Goal: Information Seeking & Learning: Learn about a topic

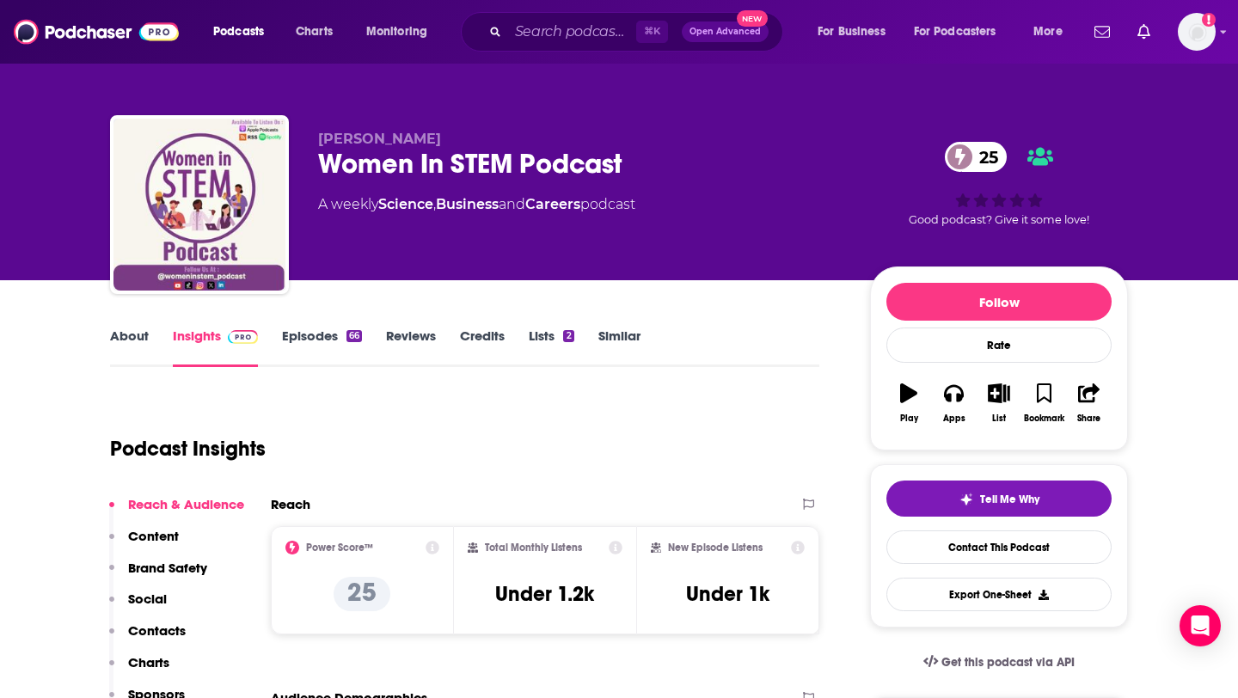
click at [83, 222] on div "Kelly Shungu Women In STEM Podcast 25 A weekly Science , Business and Careers p…" at bounding box center [619, 140] width 1100 height 280
click at [130, 345] on link "About" at bounding box center [129, 347] width 39 height 40
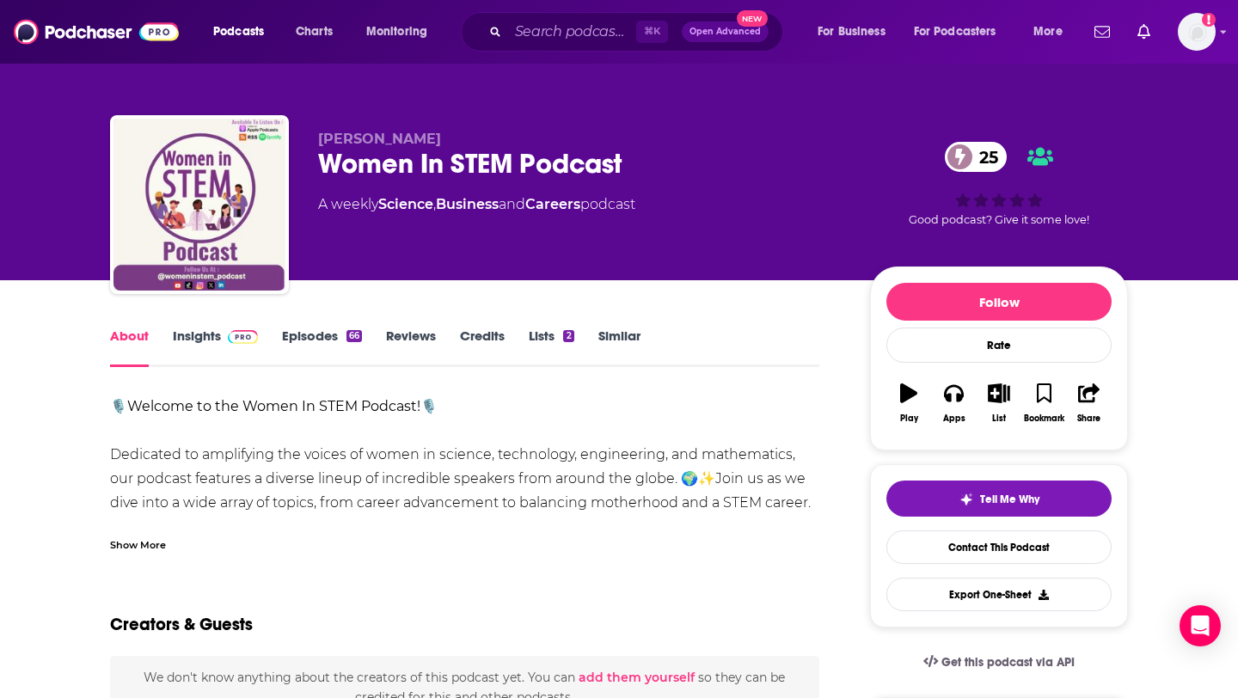
scroll to position [129, 0]
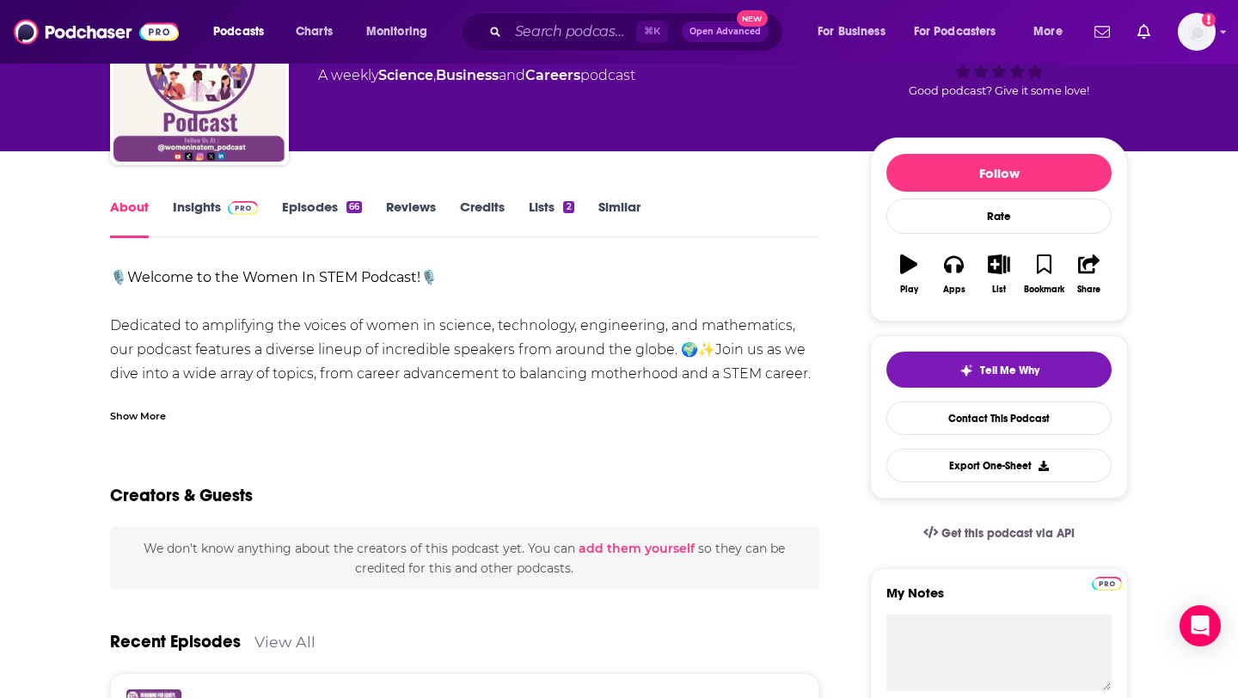
click at [140, 413] on div "Show More" at bounding box center [138, 415] width 56 height 16
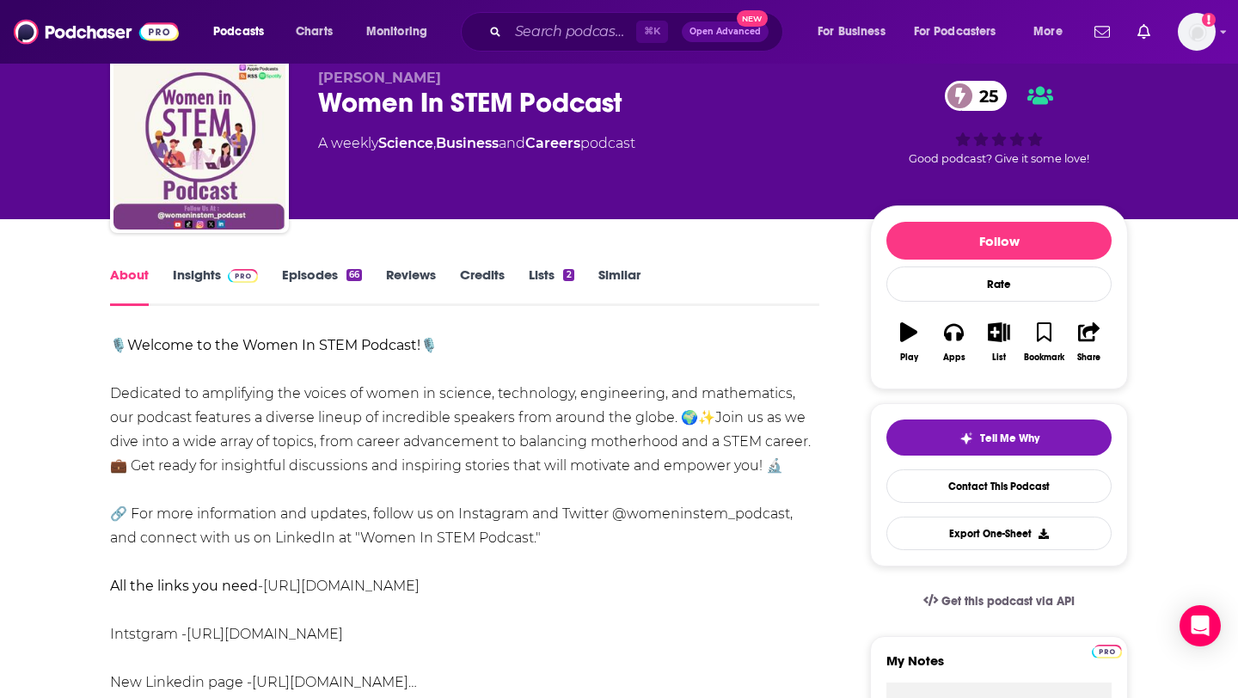
scroll to position [59, 0]
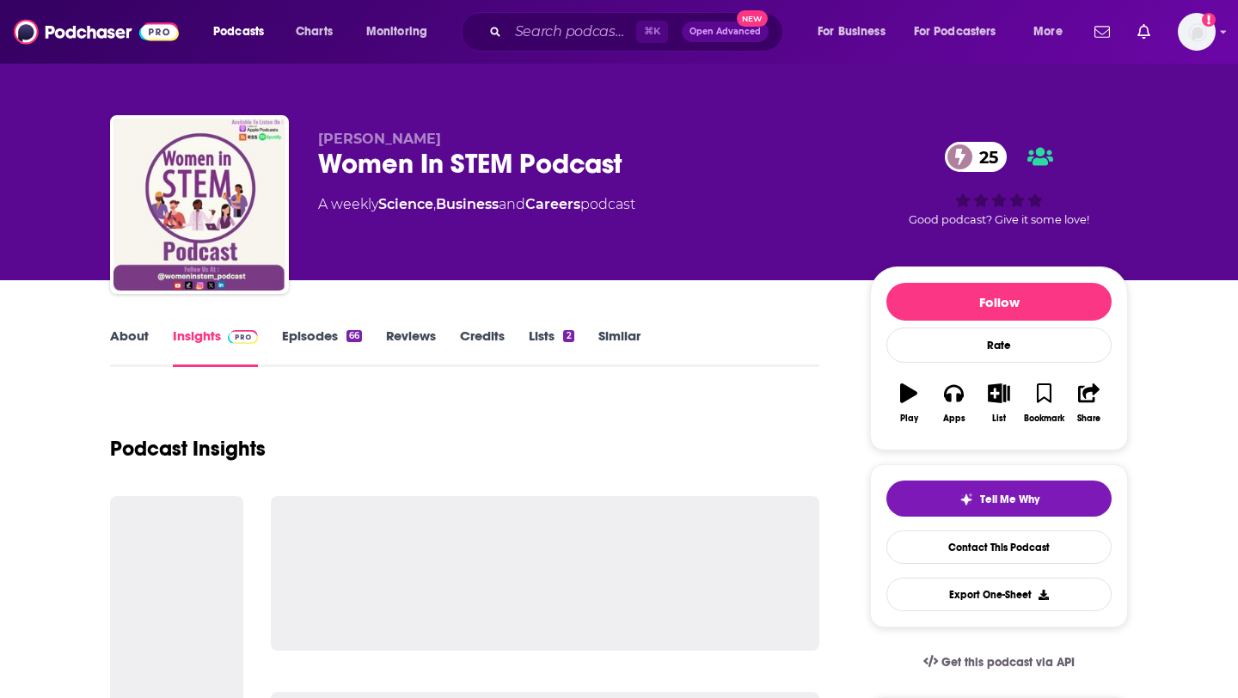
click at [126, 331] on link "About" at bounding box center [129, 347] width 39 height 40
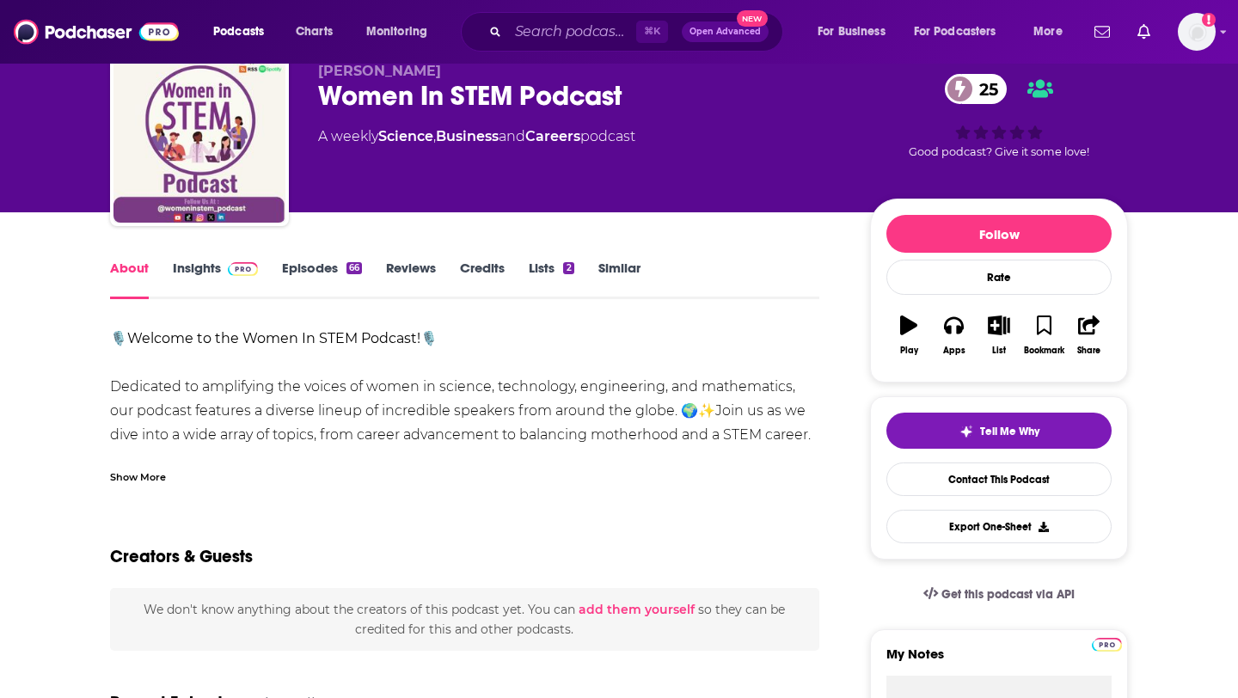
scroll to position [70, 0]
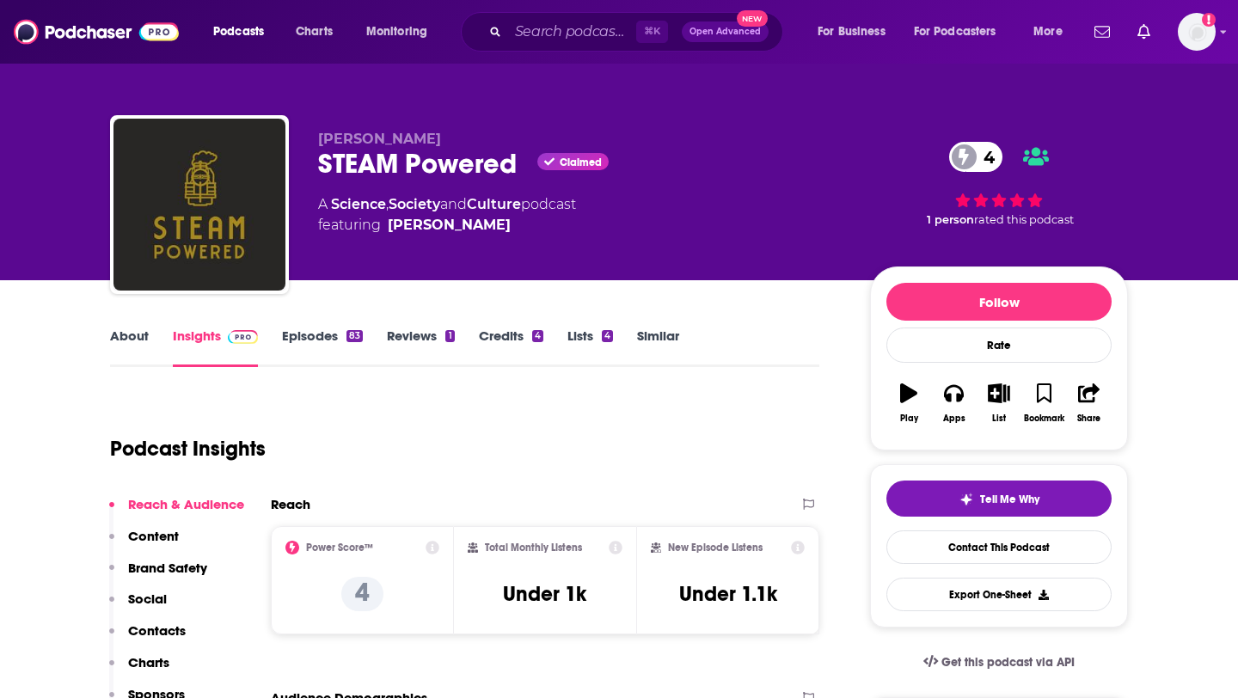
click at [119, 341] on link "About" at bounding box center [129, 347] width 39 height 40
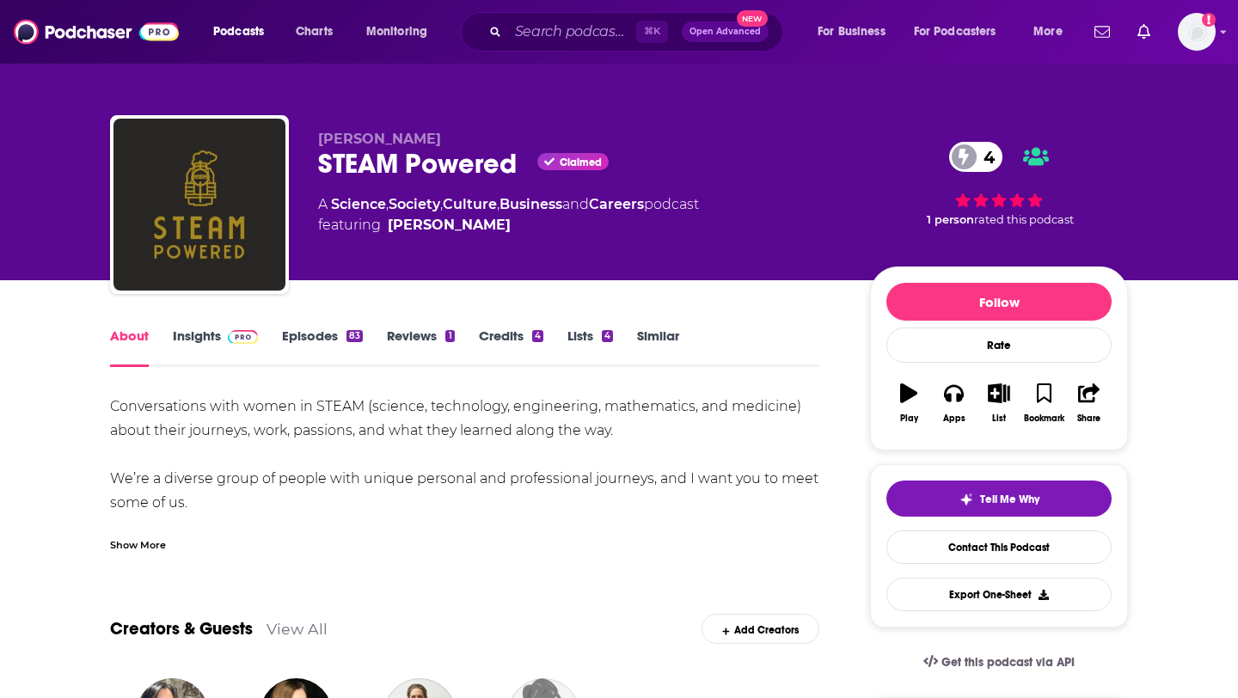
click at [139, 543] on div "Show More" at bounding box center [138, 543] width 56 height 16
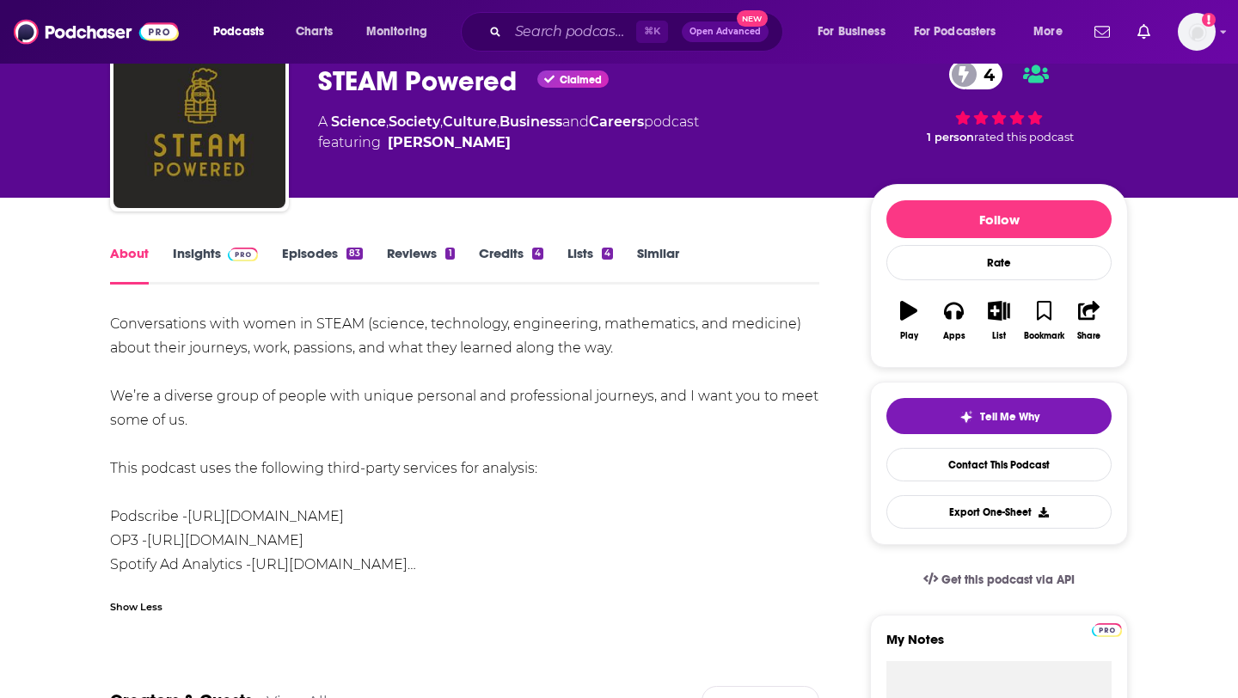
scroll to position [84, 0]
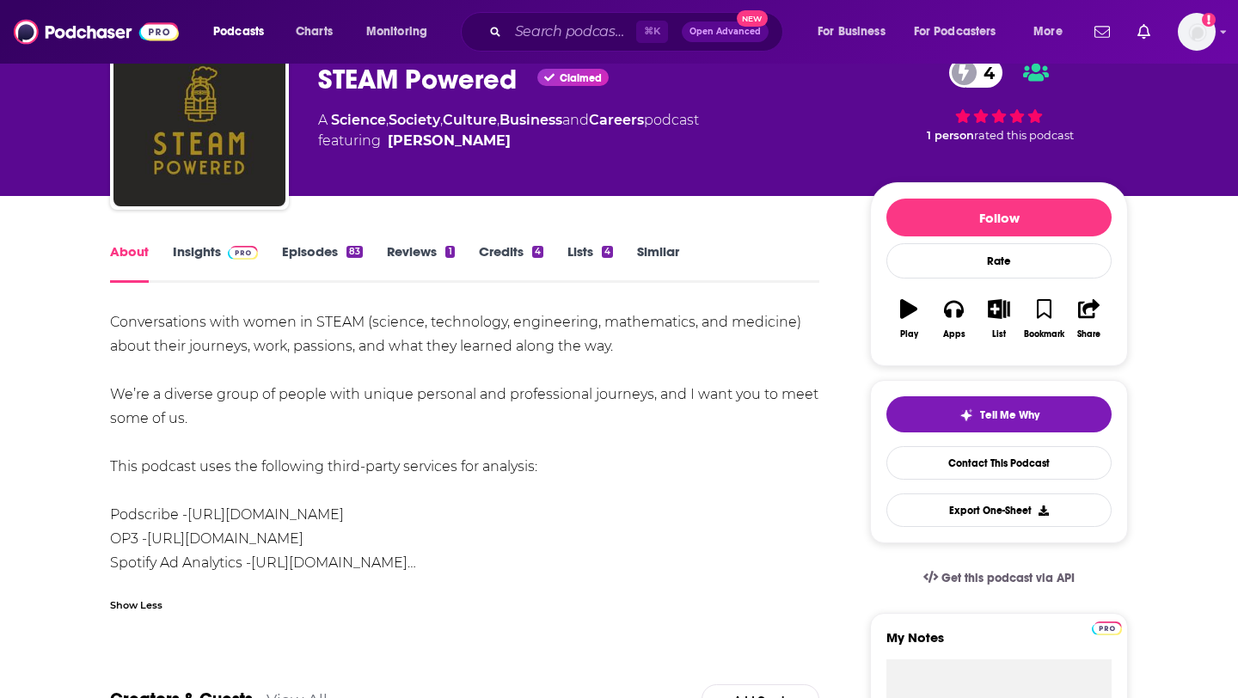
click at [330, 248] on link "Episodes 83" at bounding box center [322, 263] width 81 height 40
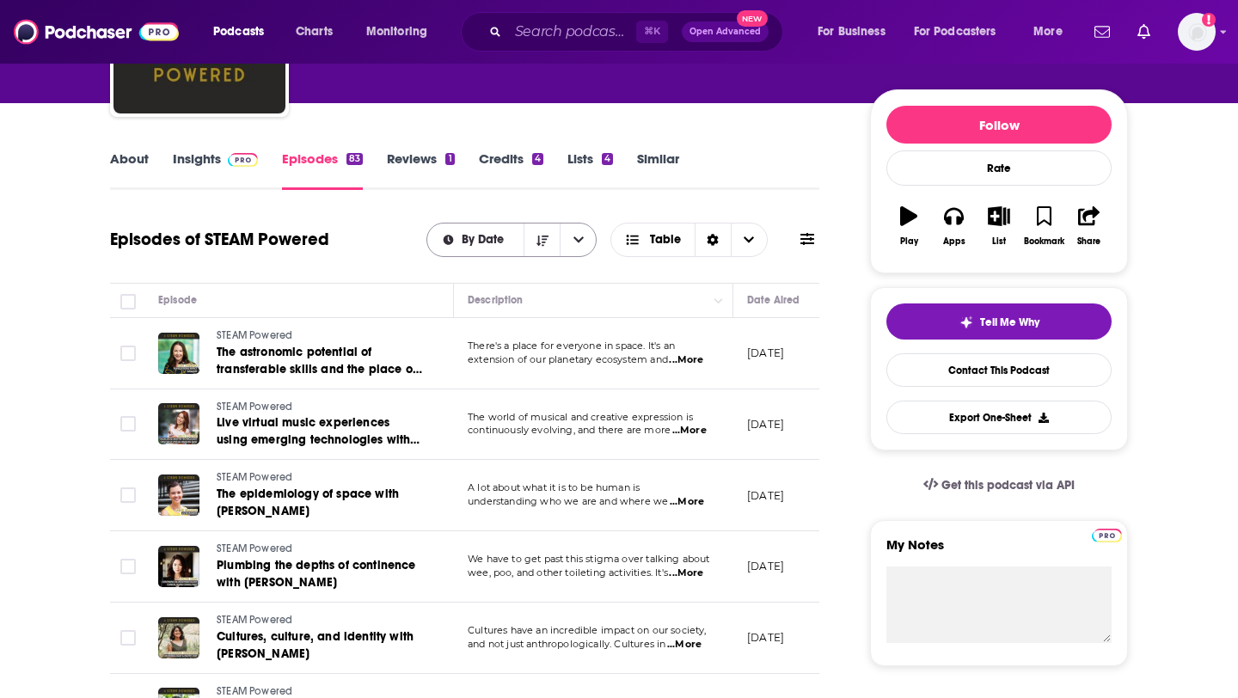
scroll to position [190, 0]
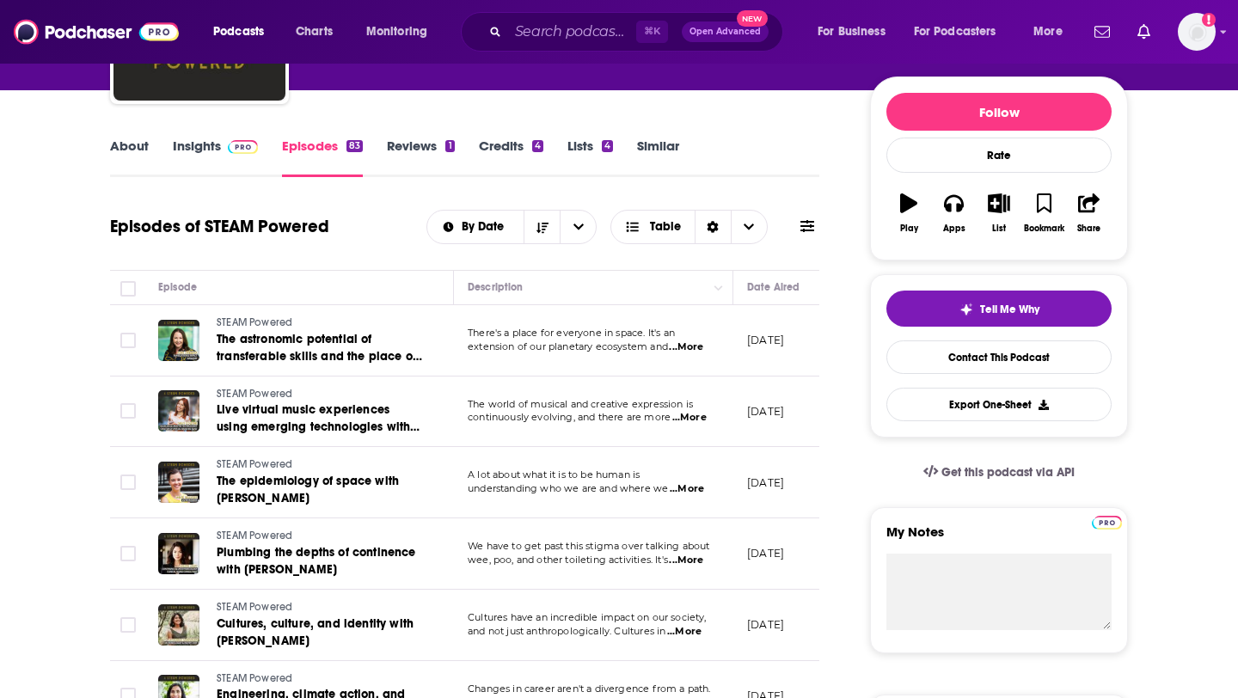
click at [678, 351] on span "...More" at bounding box center [686, 347] width 34 height 14
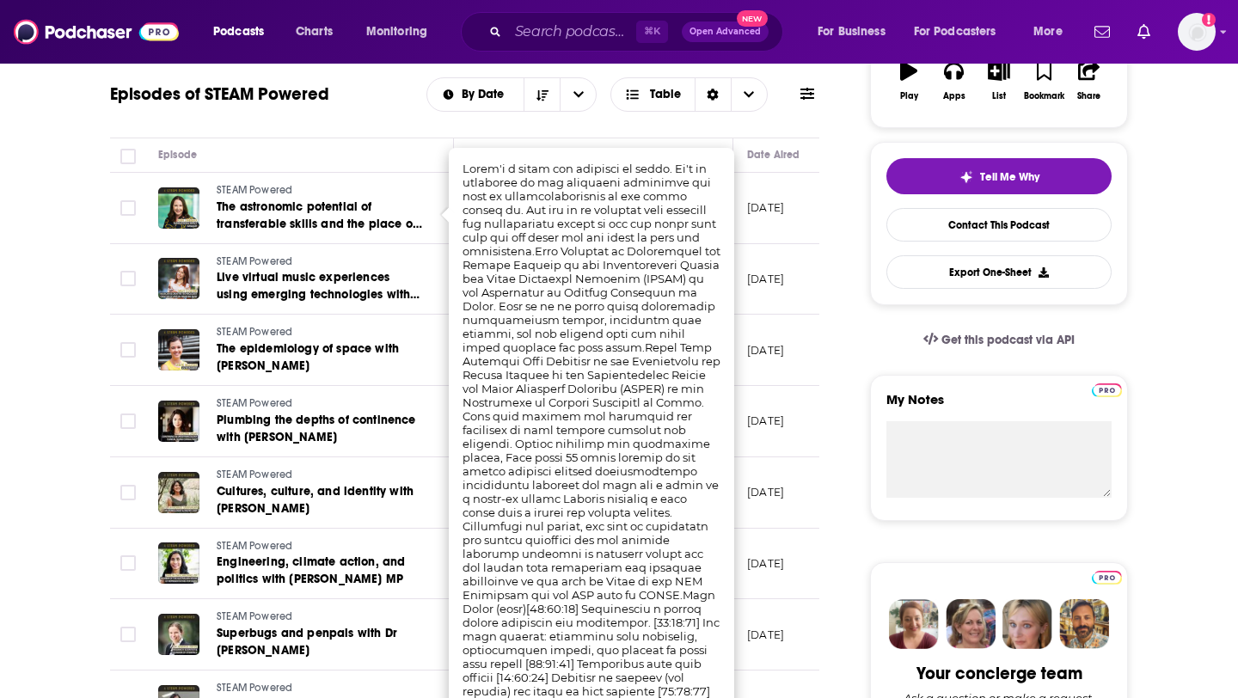
scroll to position [329, 0]
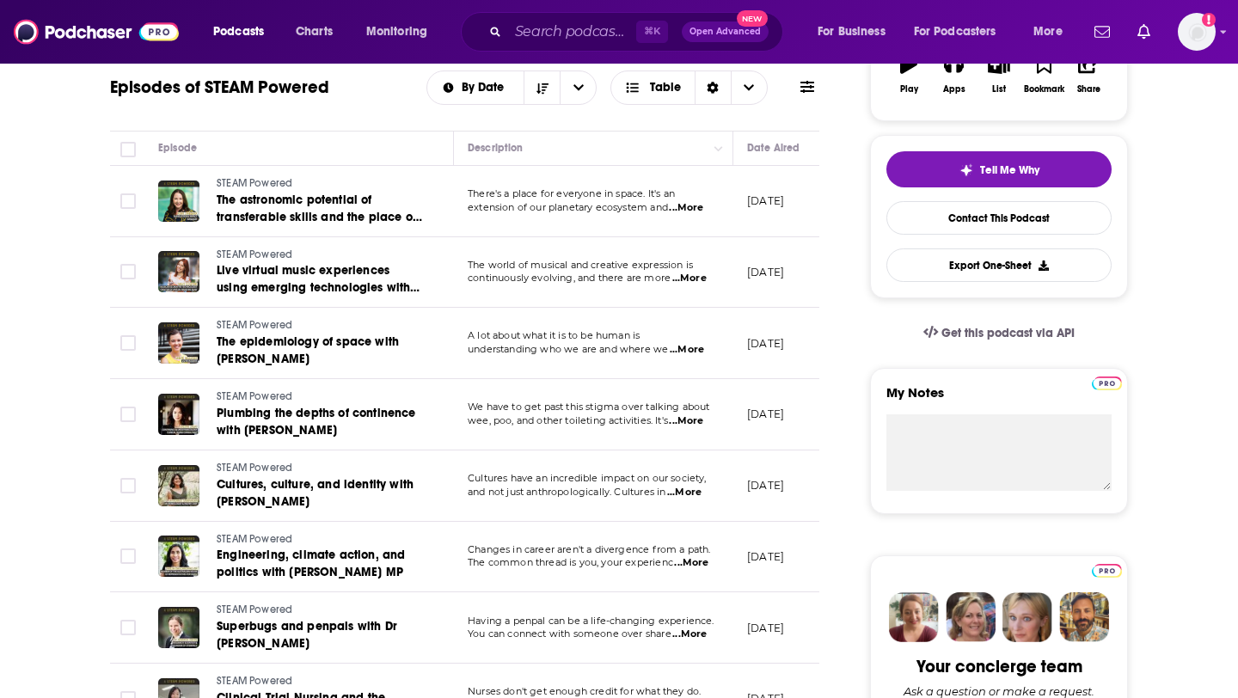
click at [801, 280] on td "June 21, 2025" at bounding box center [789, 272] width 112 height 71
click at [700, 279] on span "...More" at bounding box center [689, 279] width 34 height 14
click at [781, 306] on td "June 21, 2025" at bounding box center [789, 272] width 112 height 71
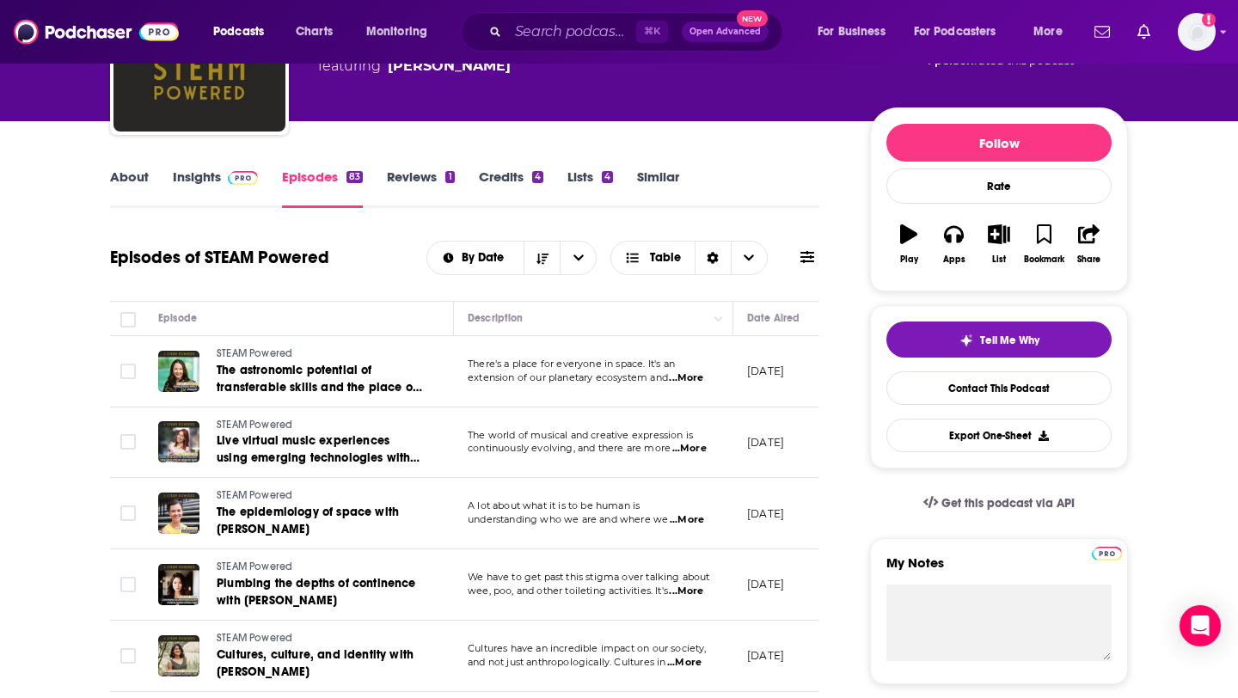
scroll to position [0, 0]
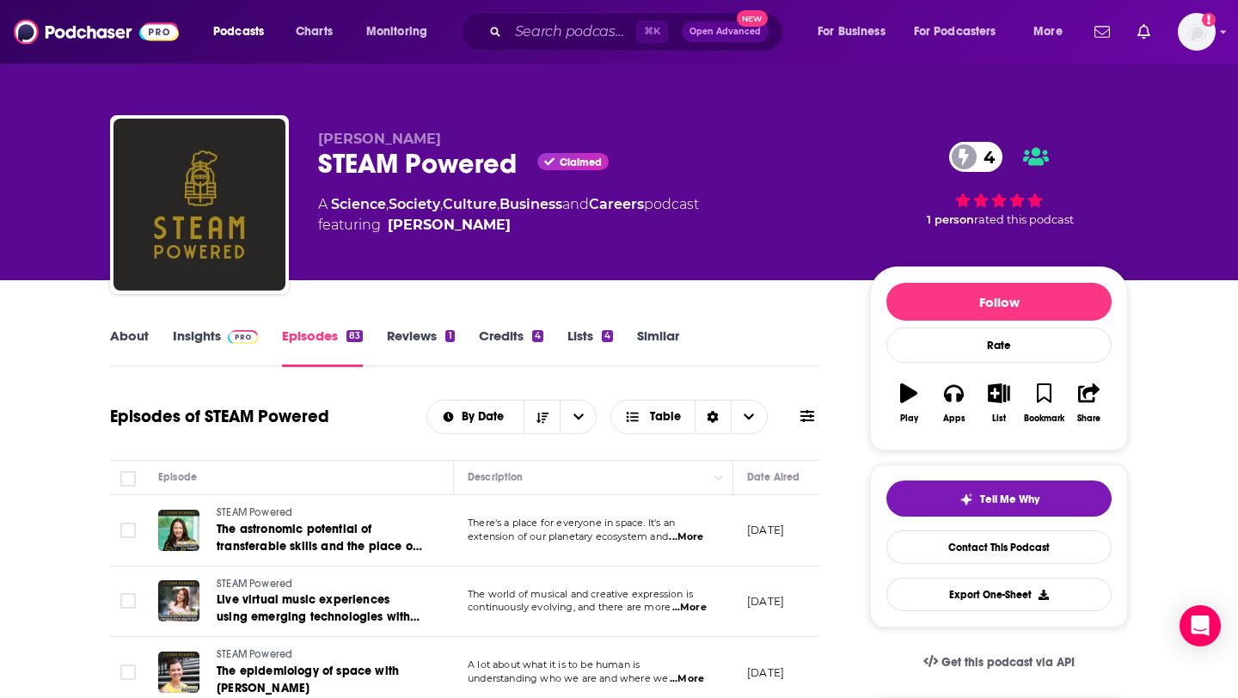
click at [143, 337] on link "About" at bounding box center [129, 347] width 39 height 40
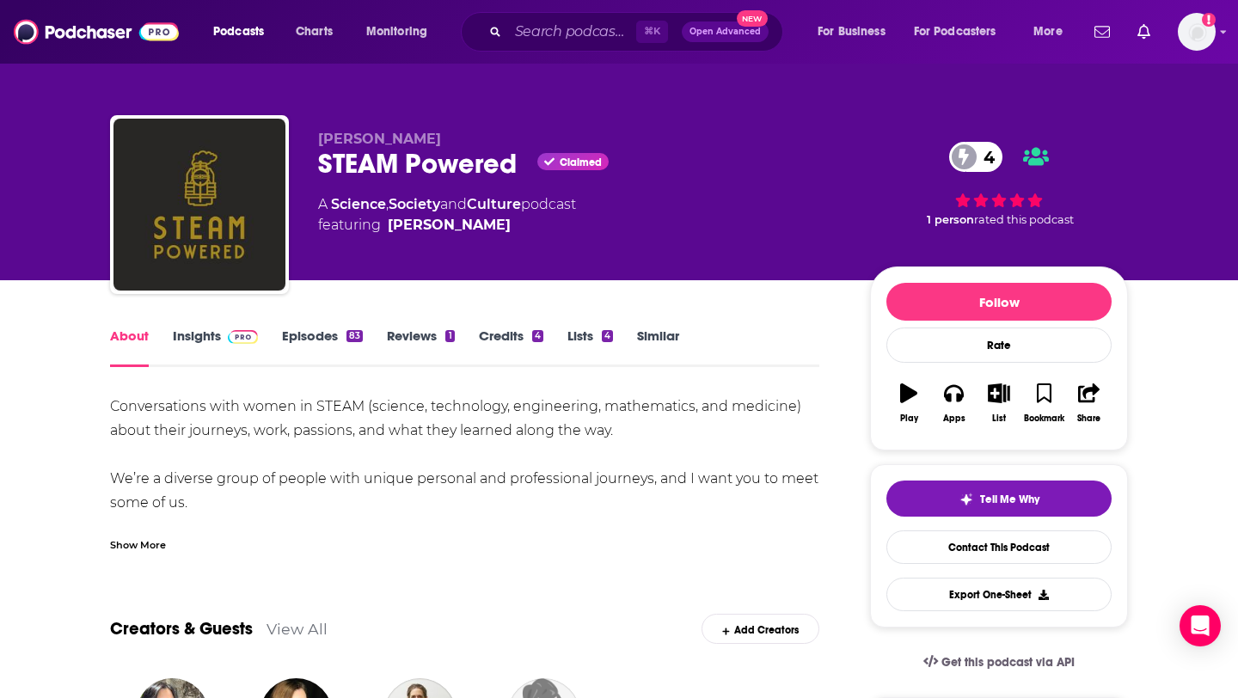
click at [340, 332] on link "Episodes 83" at bounding box center [322, 347] width 81 height 40
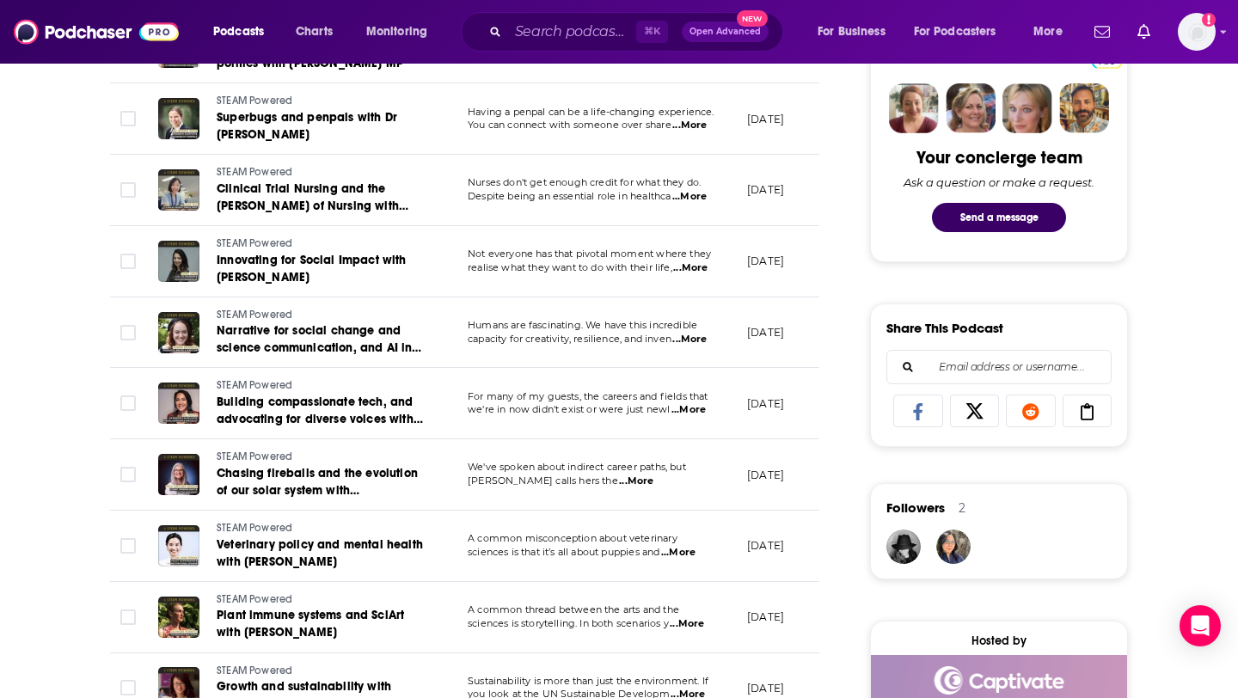
scroll to position [842, 0]
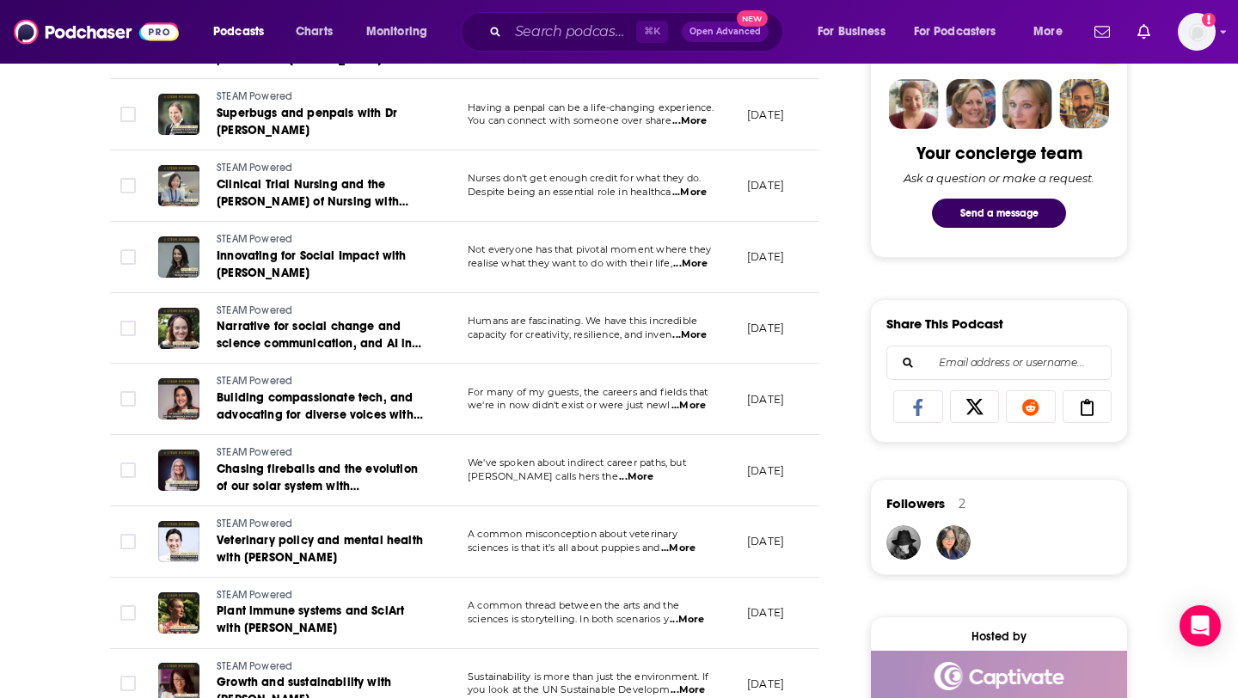
click at [694, 405] on span "...More" at bounding box center [688, 406] width 34 height 14
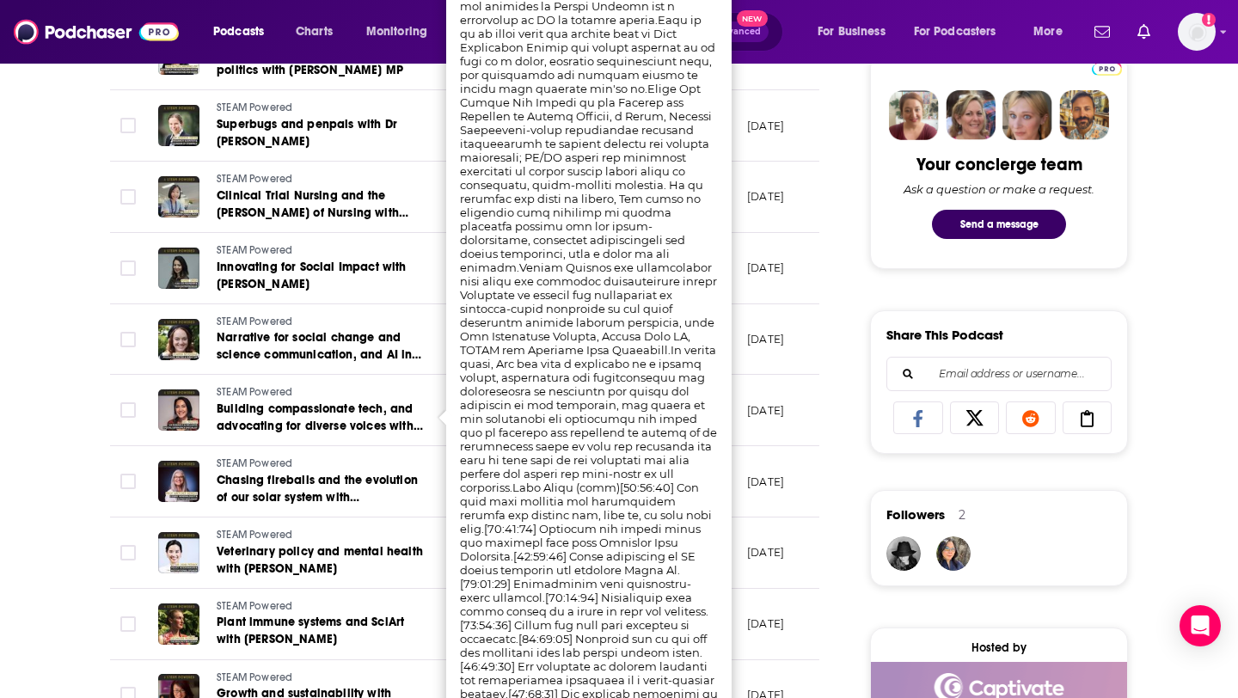
scroll to position [836, 0]
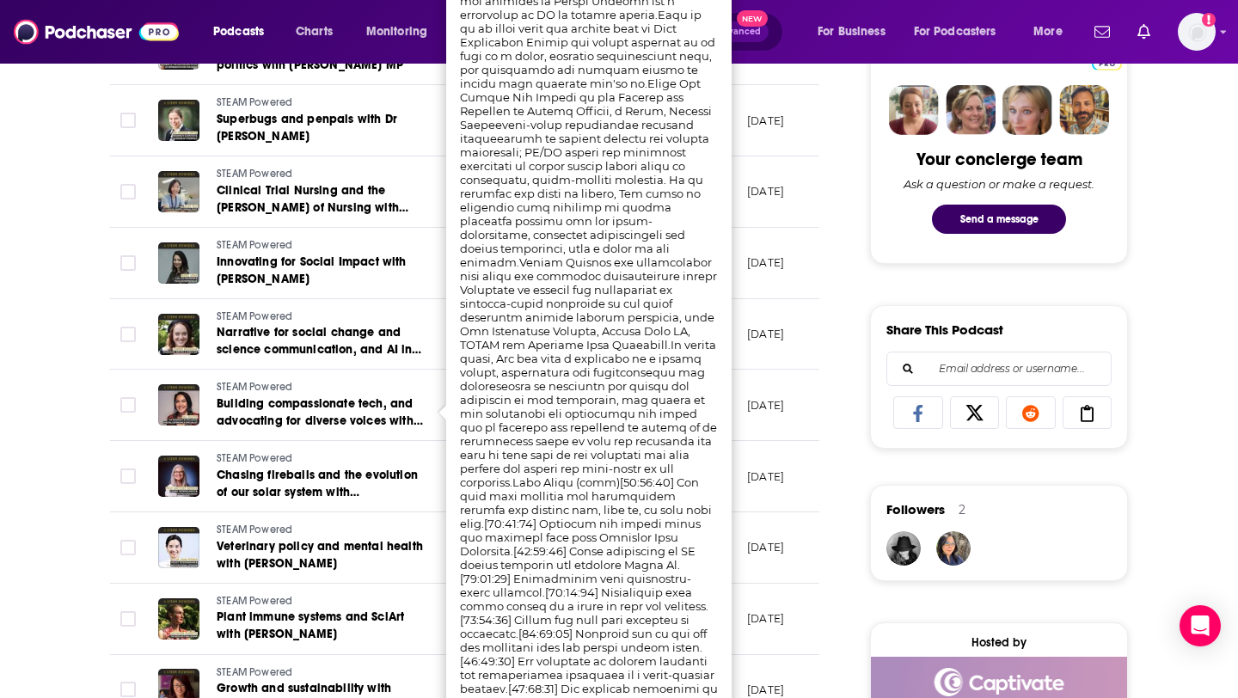
click at [826, 373] on div "About Insights Episodes 83 Reviews 1 Credits 4 Lists 4 Similar Episodes of STEA…" at bounding box center [476, 617] width 787 height 2256
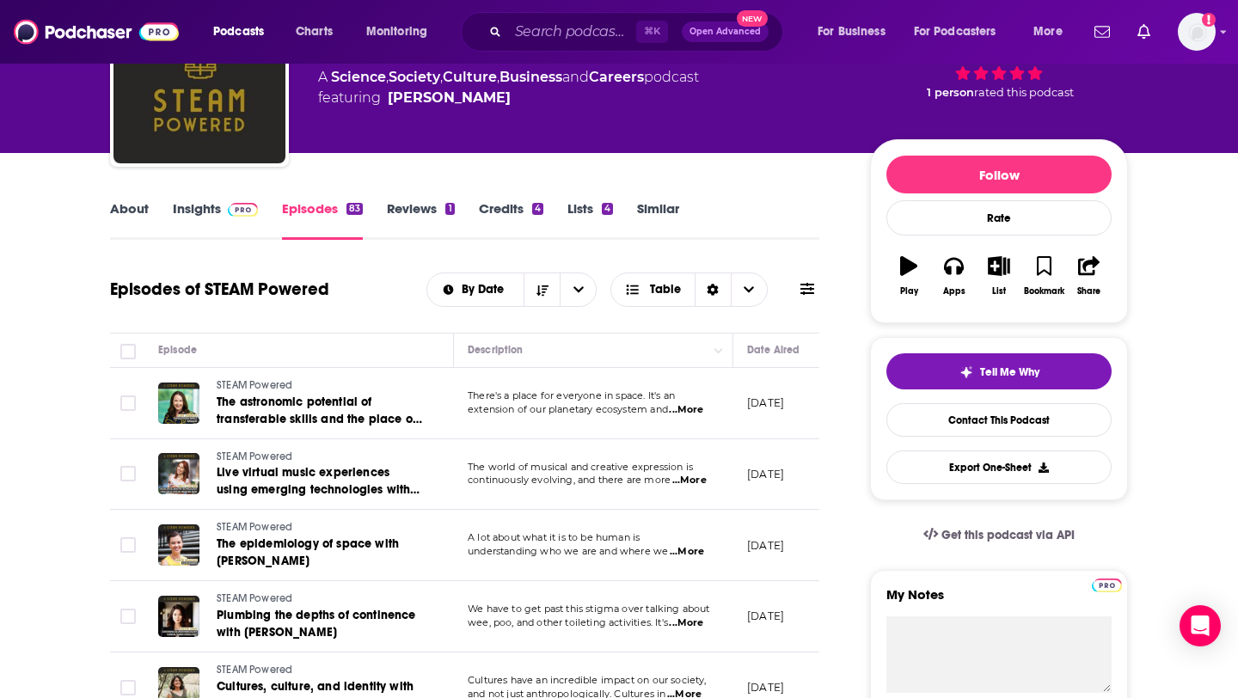
scroll to position [0, 0]
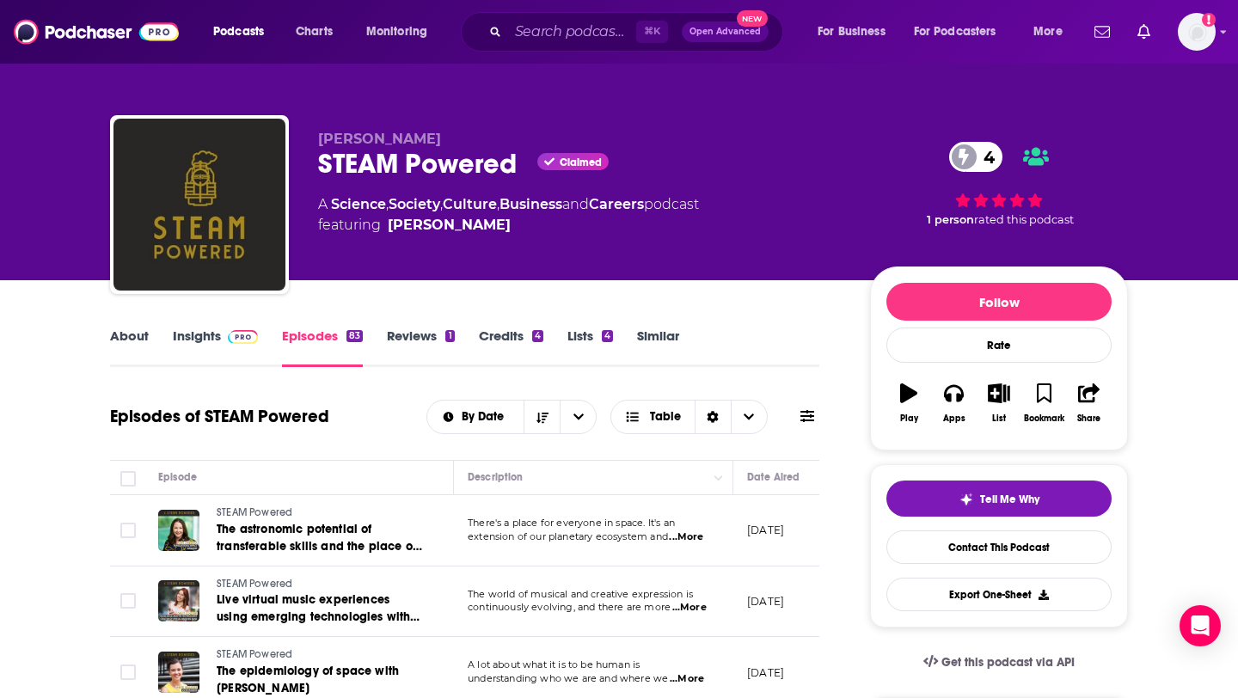
click at [137, 342] on link "About" at bounding box center [129, 347] width 39 height 40
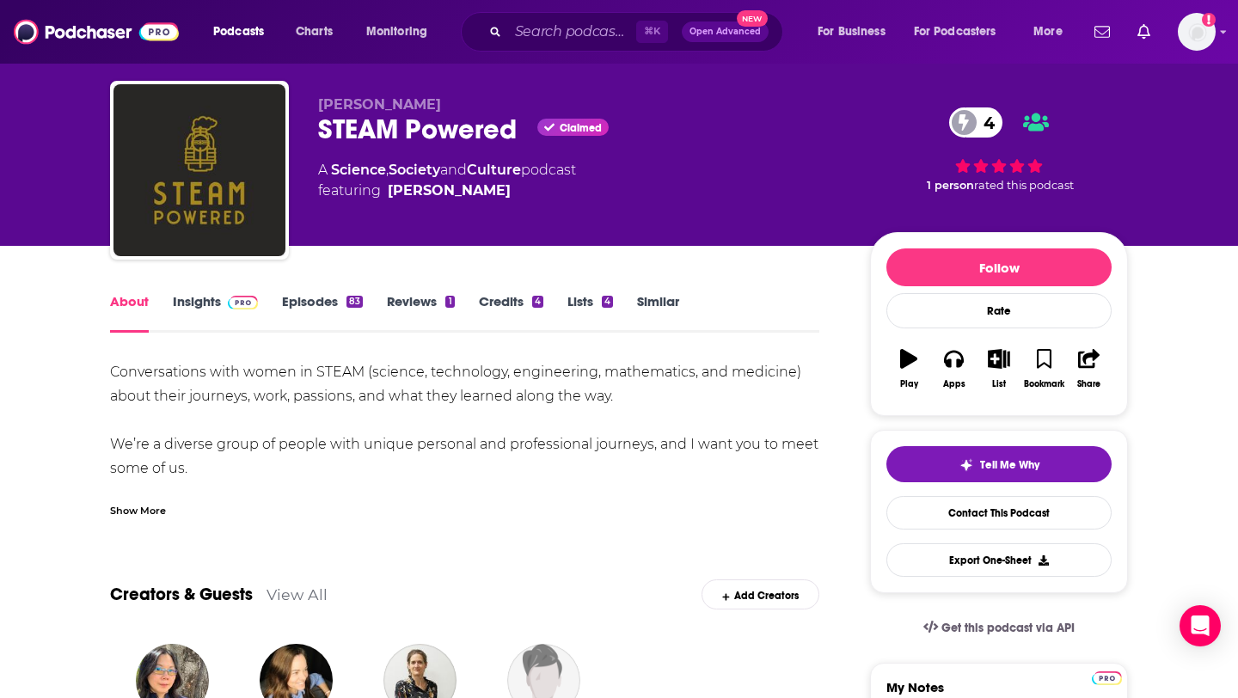
scroll to position [116, 0]
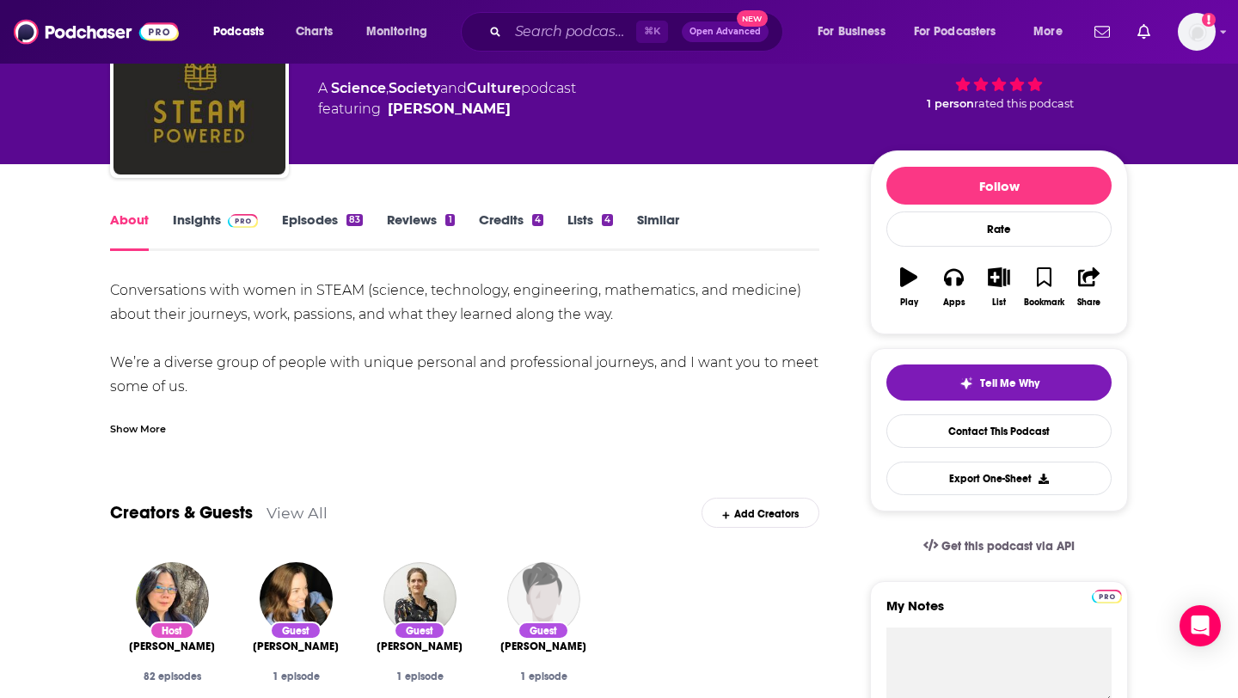
click at [205, 219] on link "Insights" at bounding box center [215, 231] width 85 height 40
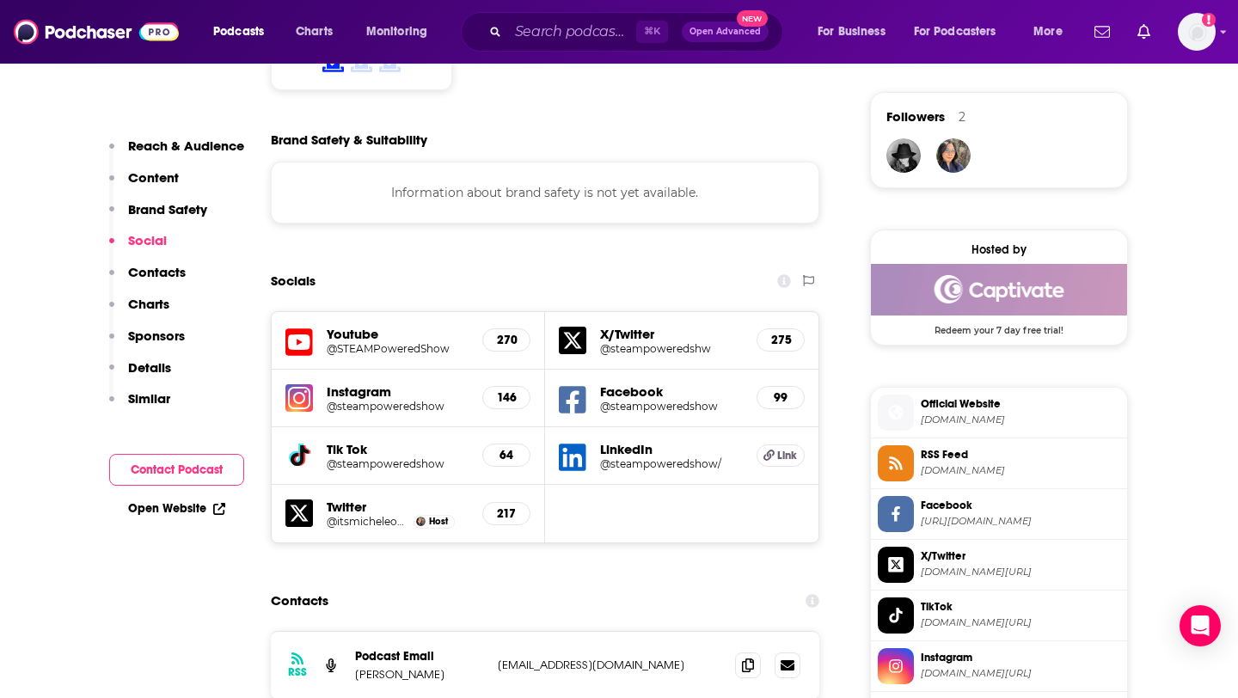
scroll to position [1233, 0]
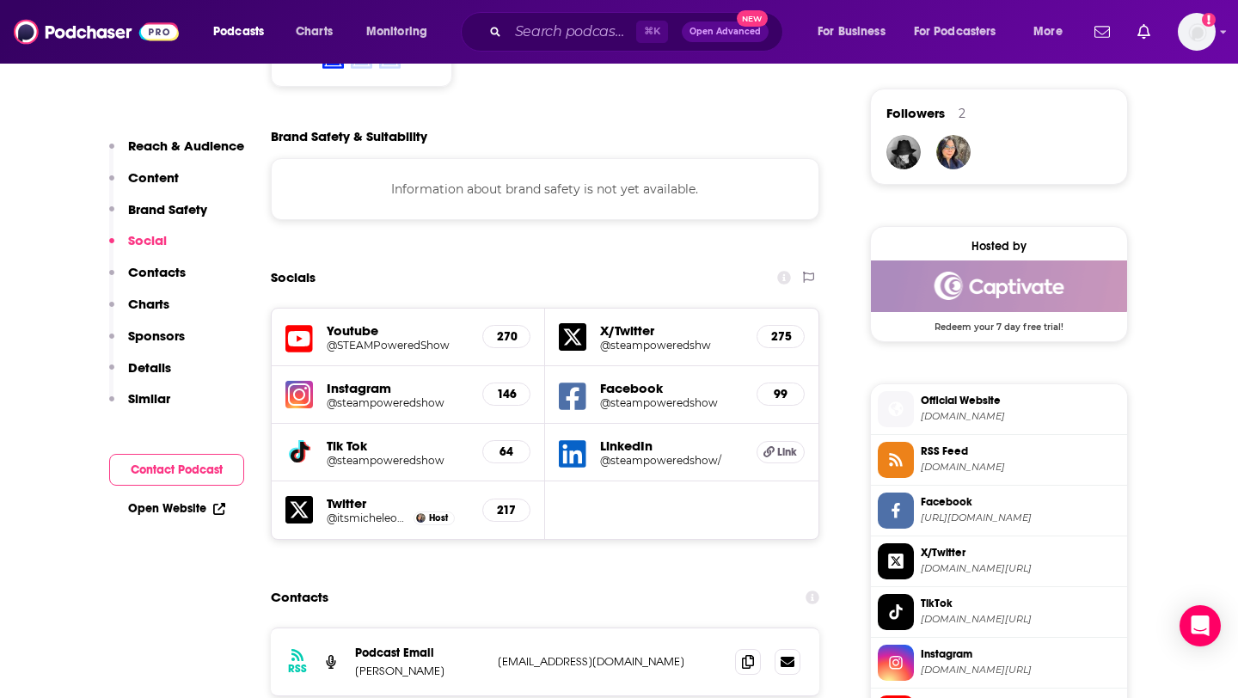
click at [574, 440] on icon at bounding box center [573, 454] width 28 height 28
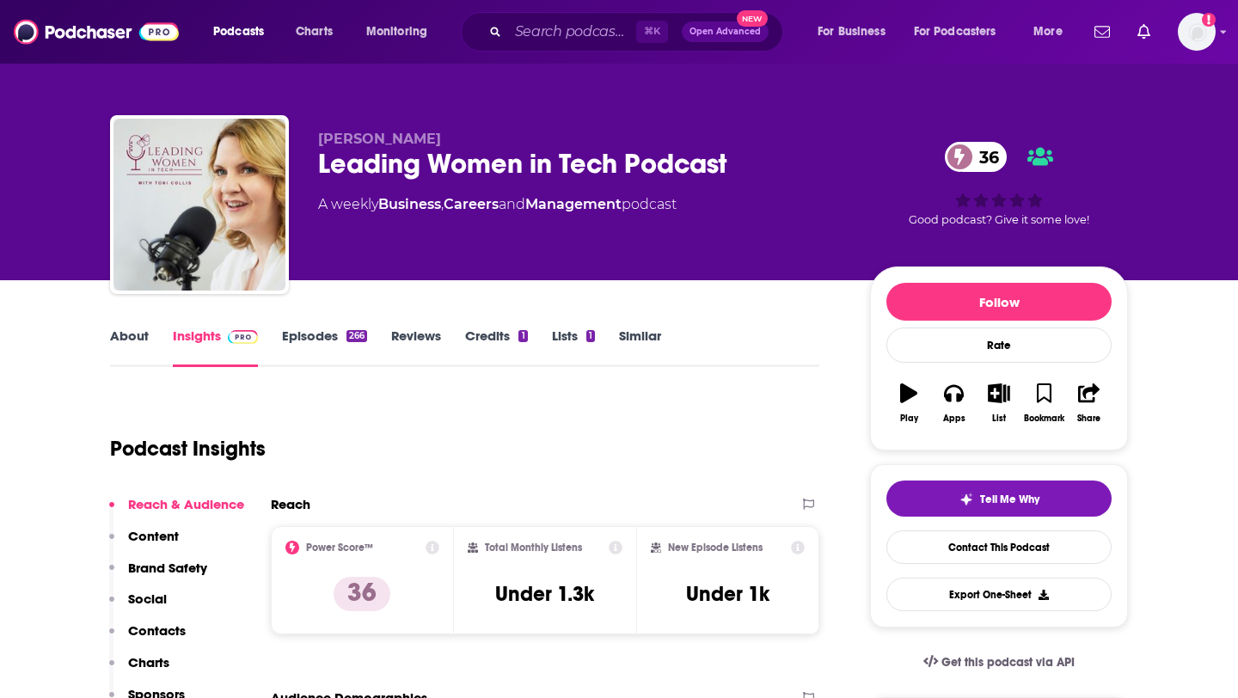
click at [144, 336] on link "About" at bounding box center [129, 347] width 39 height 40
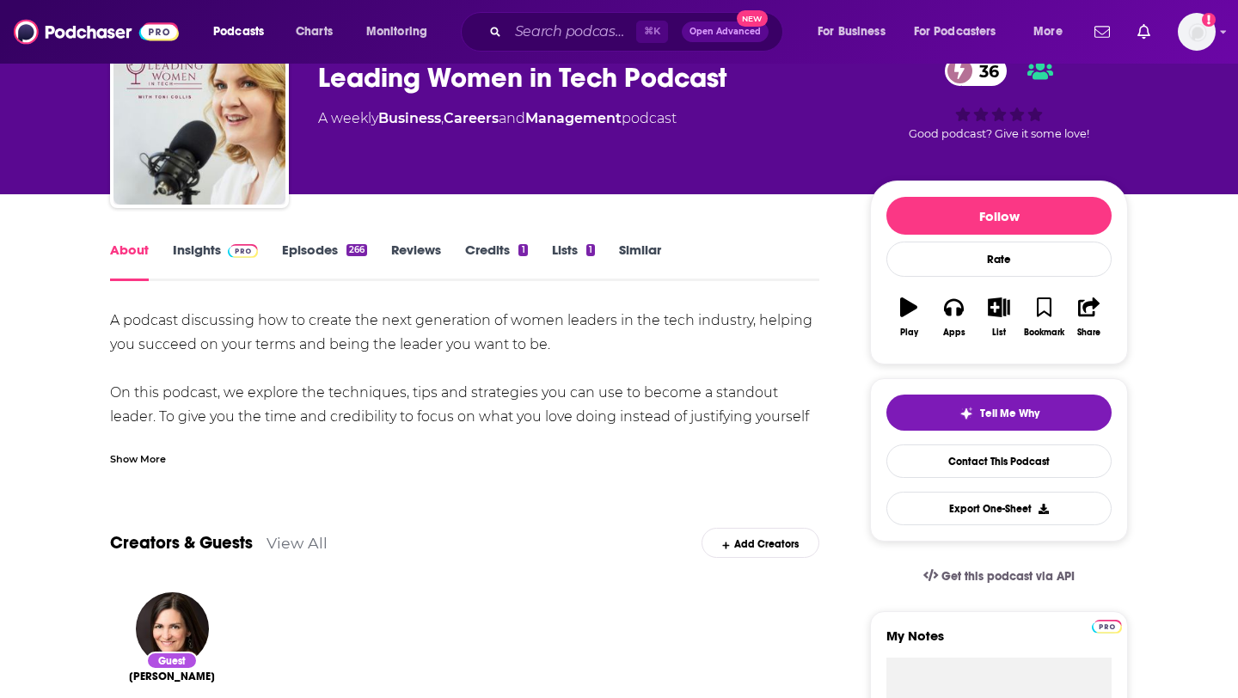
scroll to position [112, 0]
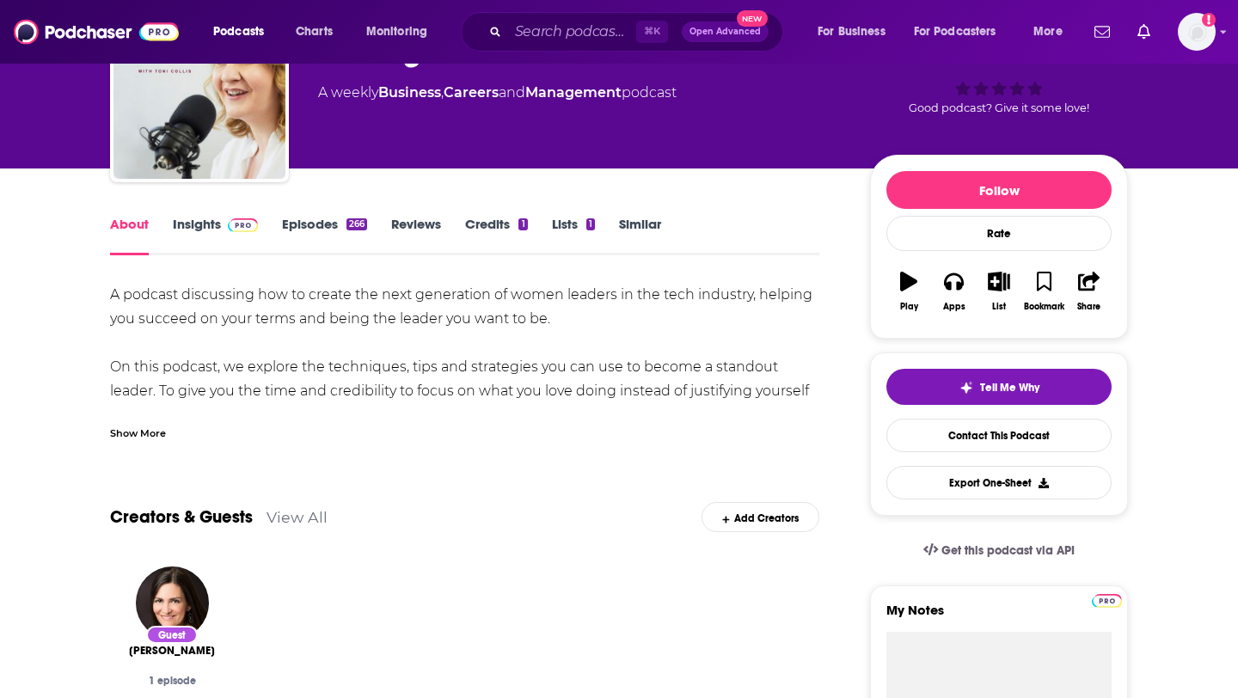
click at [132, 430] on div "Show More" at bounding box center [138, 432] width 56 height 16
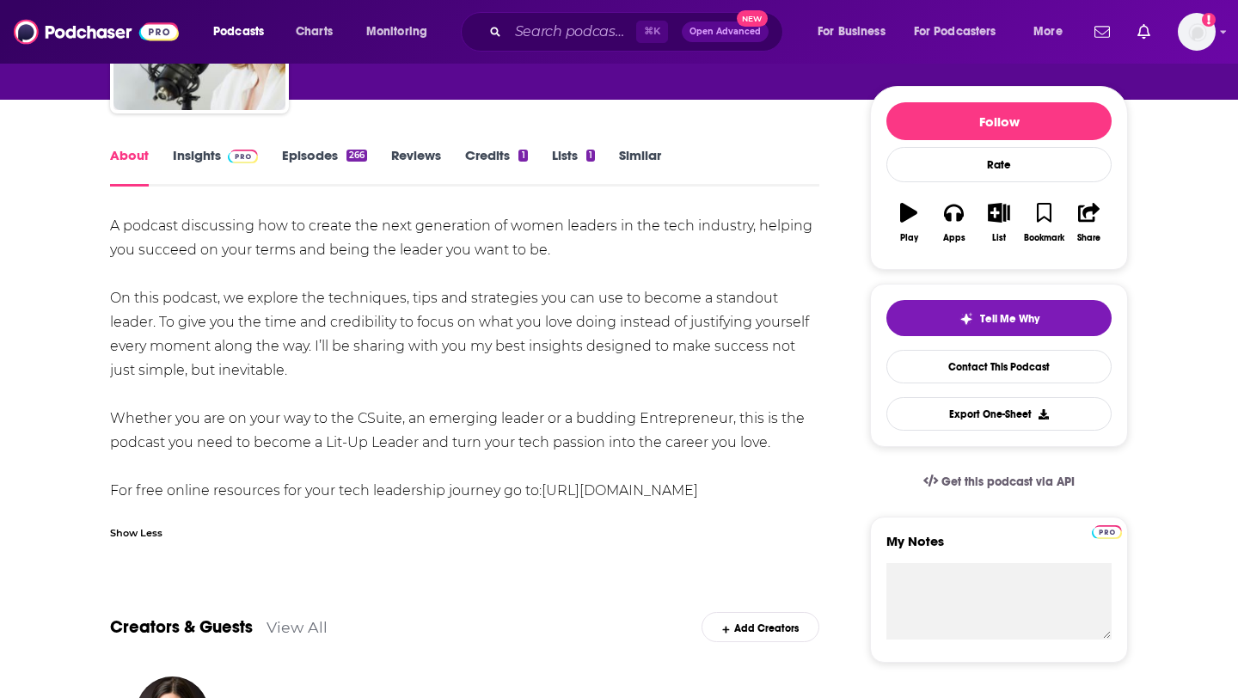
scroll to position [186, 0]
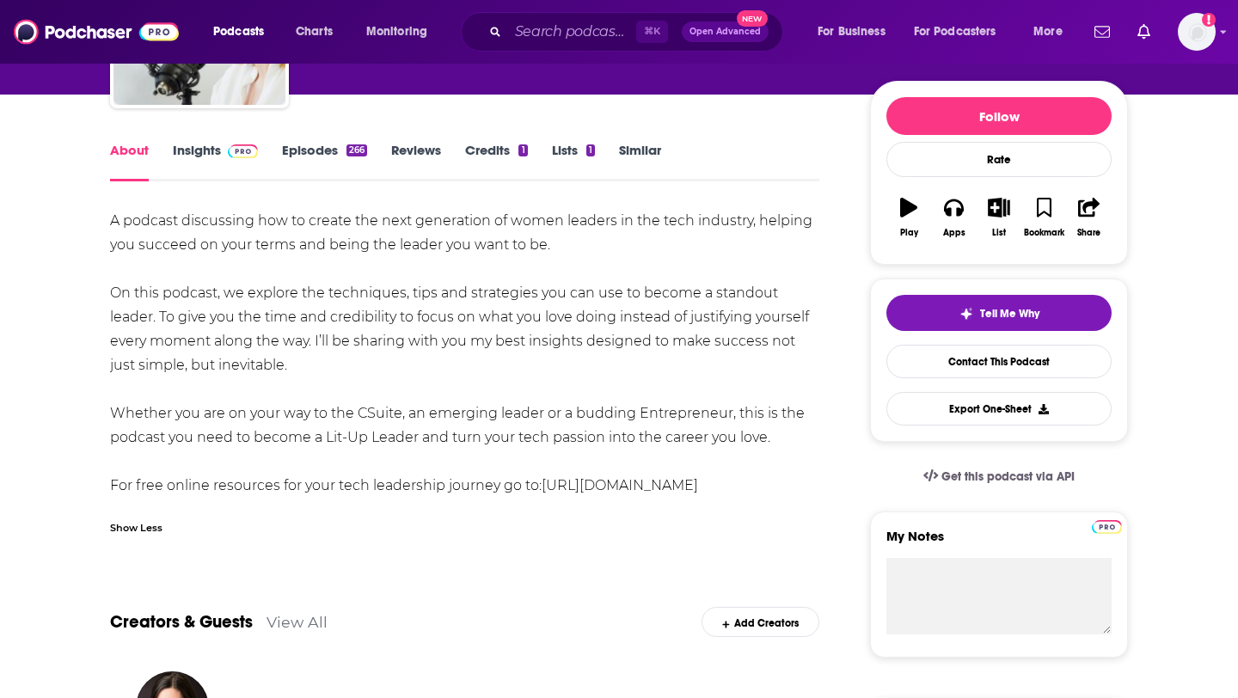
click at [333, 151] on link "Episodes 266" at bounding box center [324, 162] width 85 height 40
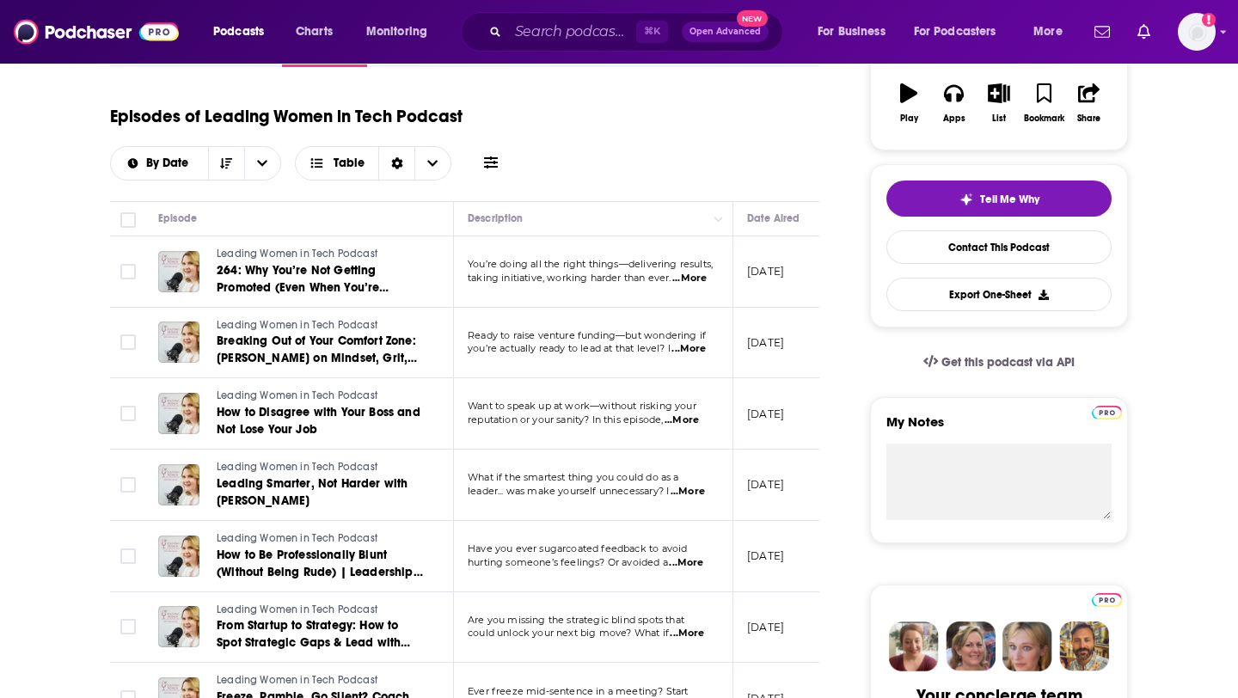
scroll to position [303, 0]
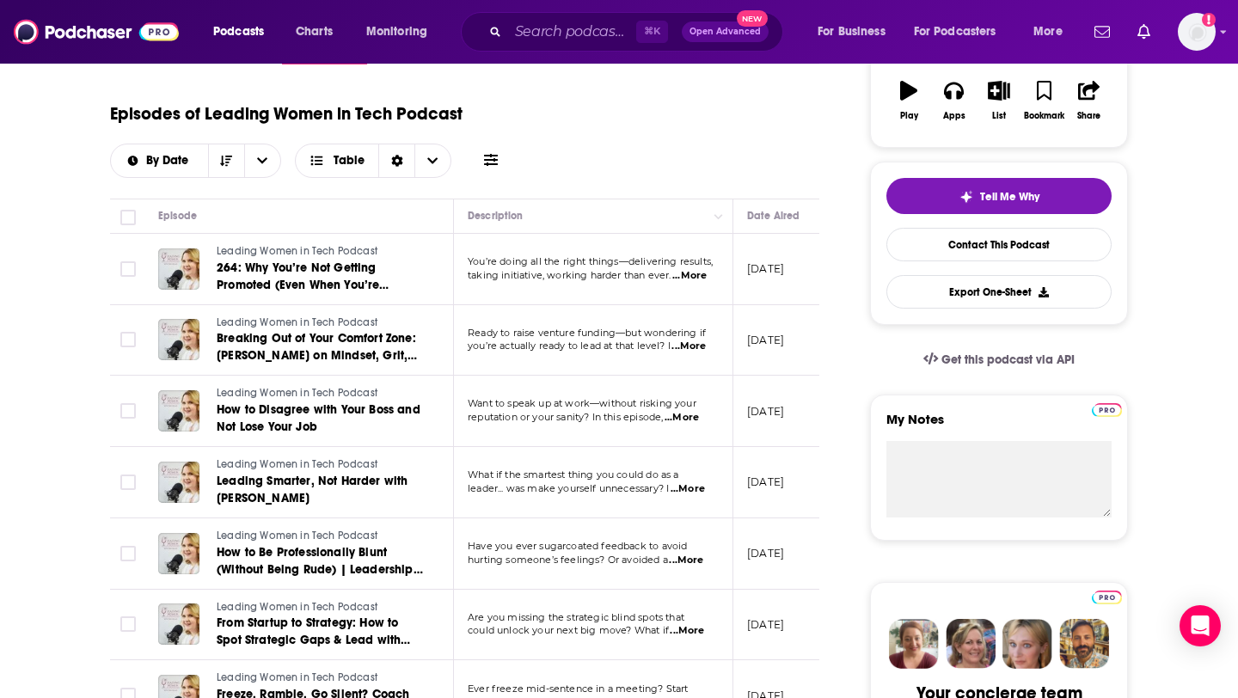
click at [693, 349] on span "...More" at bounding box center [688, 347] width 34 height 14
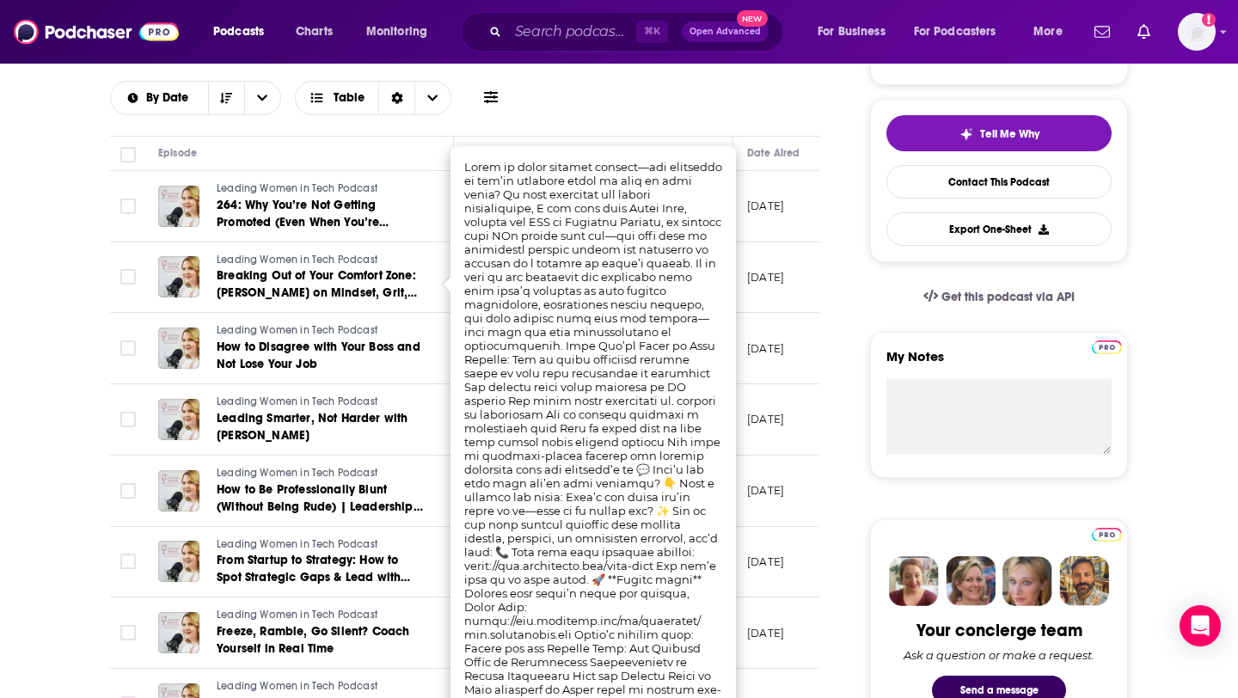
scroll to position [370, 0]
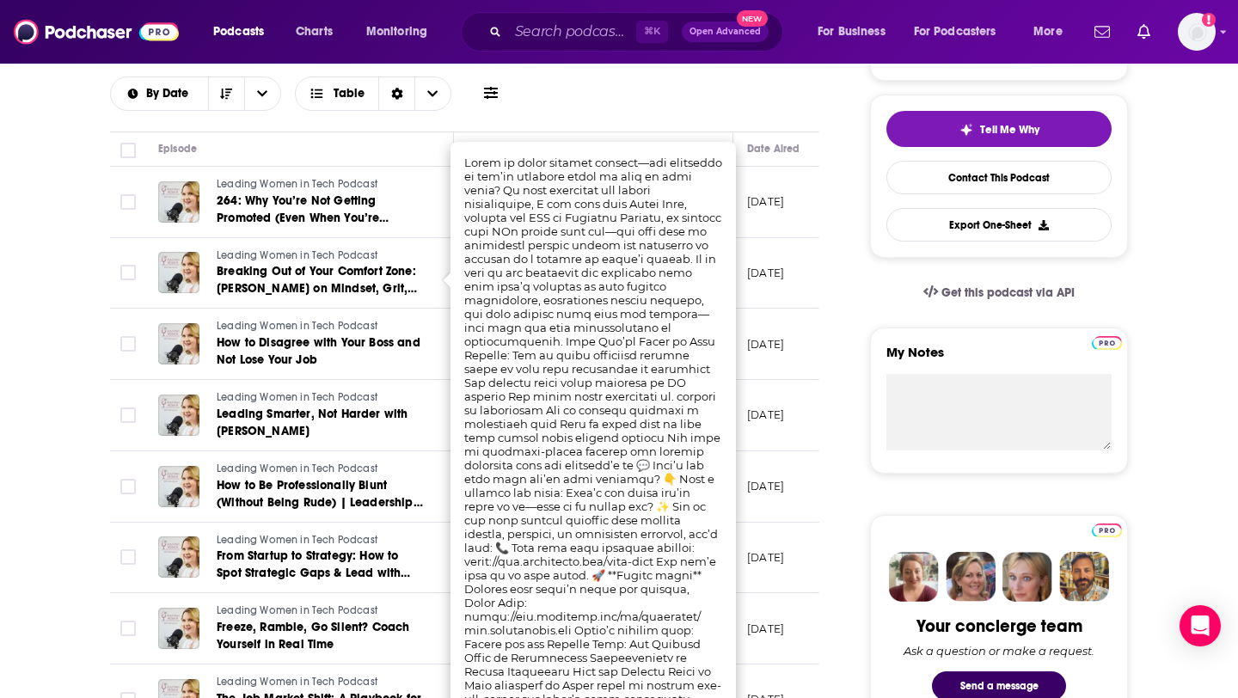
click at [777, 296] on td "[DATE]" at bounding box center [789, 273] width 112 height 71
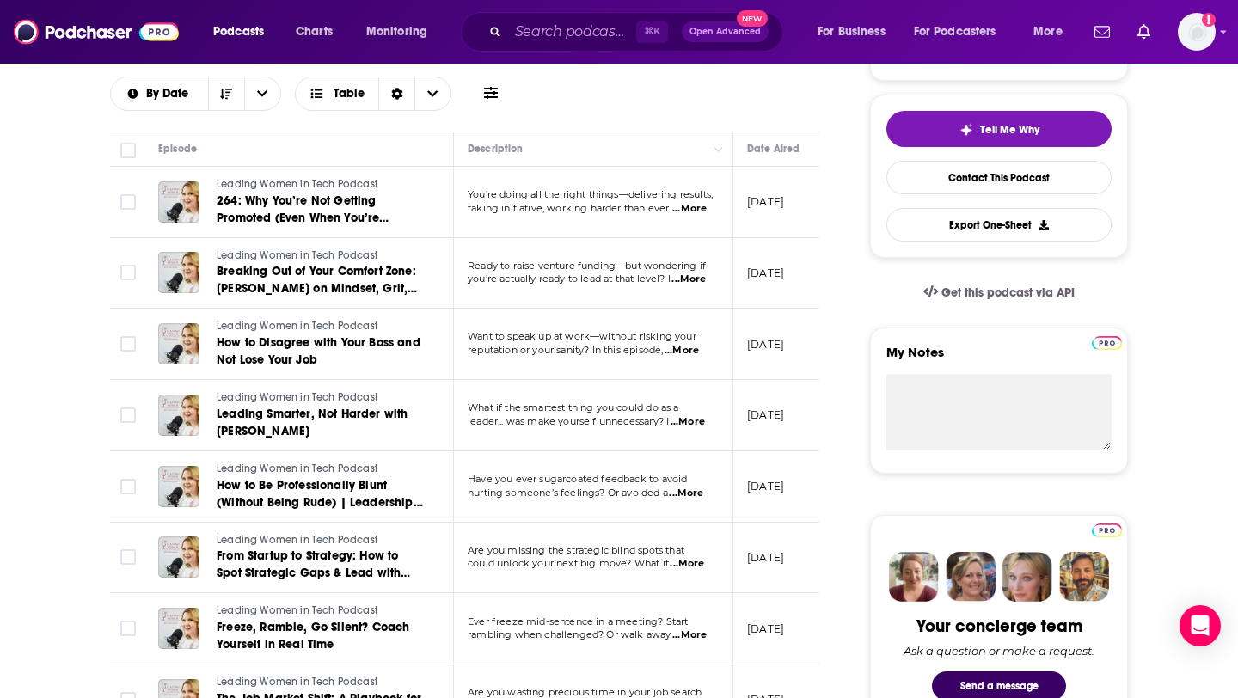
click at [688, 213] on span "...More" at bounding box center [689, 209] width 34 height 14
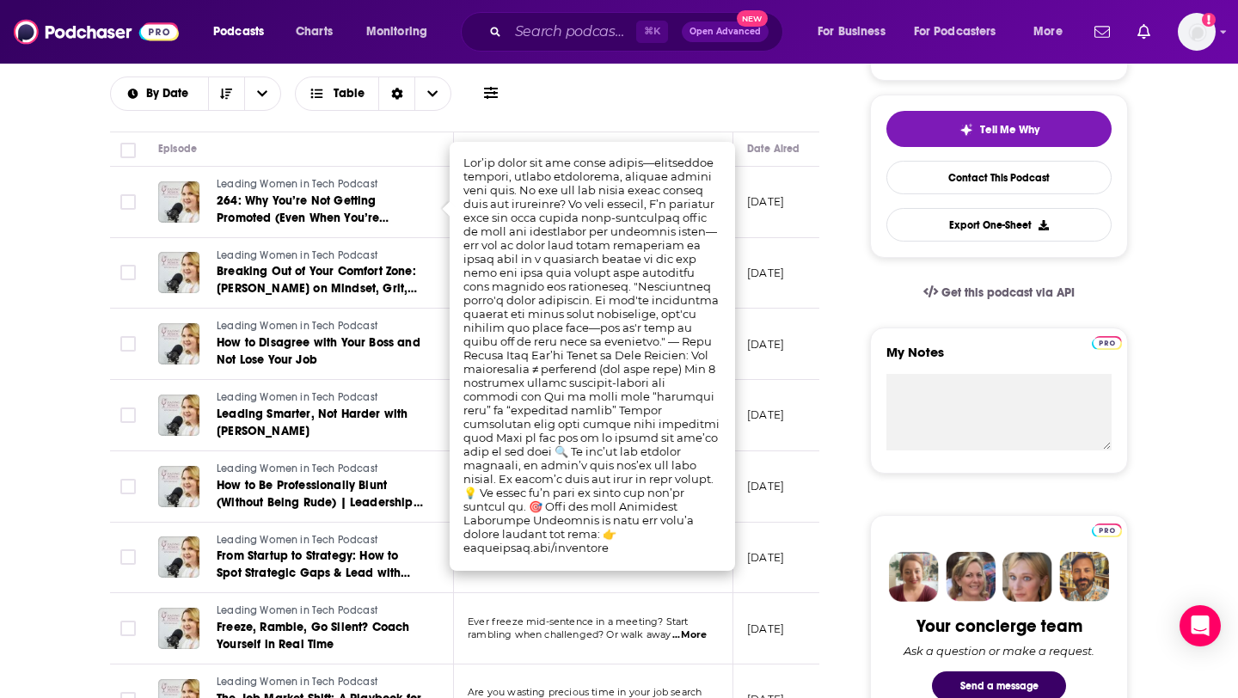
click at [789, 254] on td "[DATE]" at bounding box center [789, 273] width 112 height 71
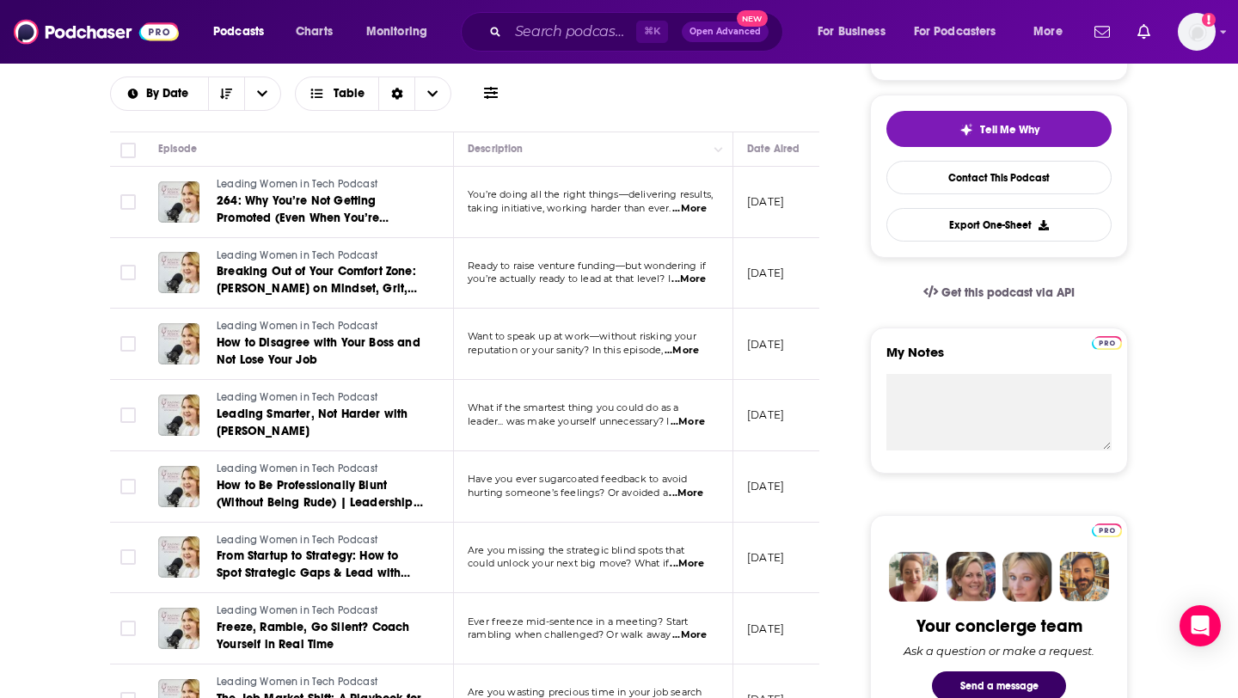
click at [697, 349] on span "...More" at bounding box center [681, 351] width 34 height 14
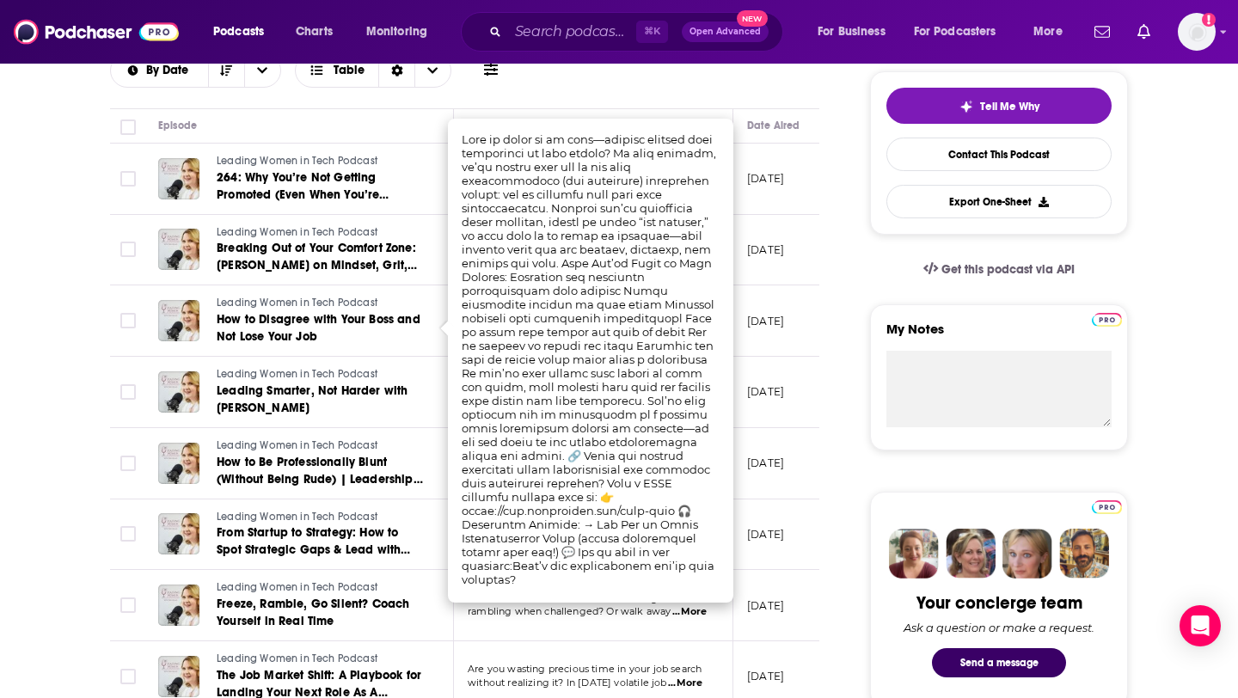
scroll to position [398, 0]
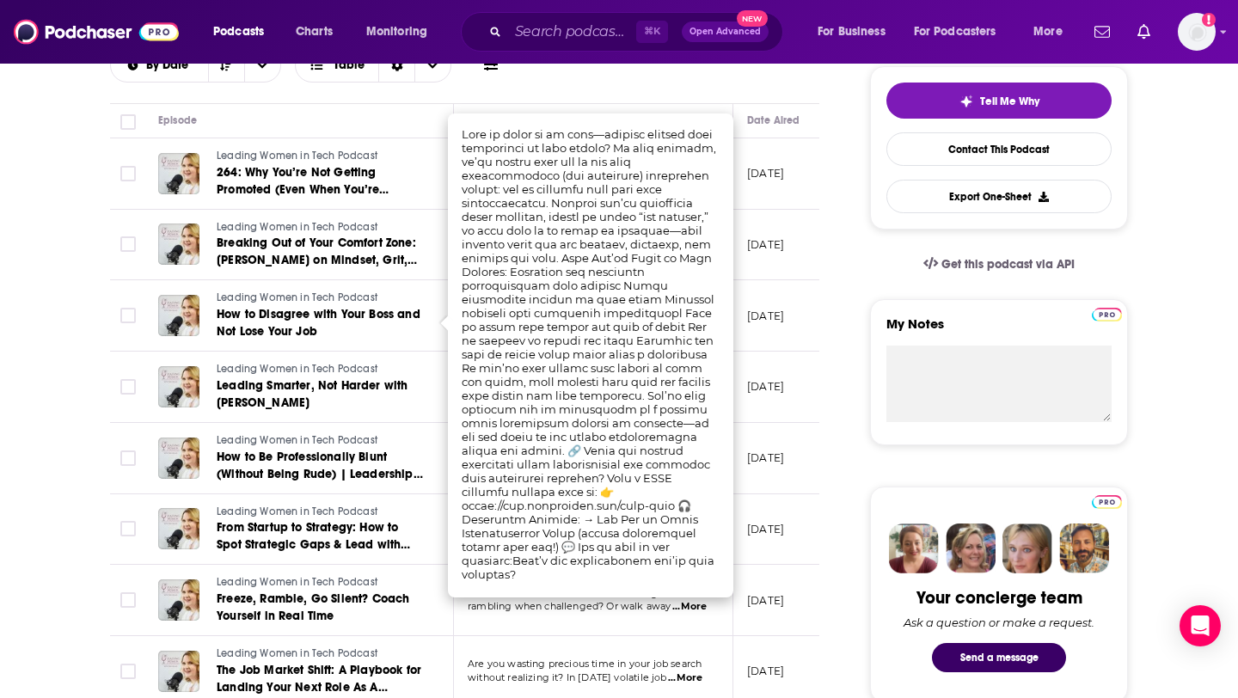
click at [797, 344] on td "[DATE]" at bounding box center [789, 315] width 112 height 71
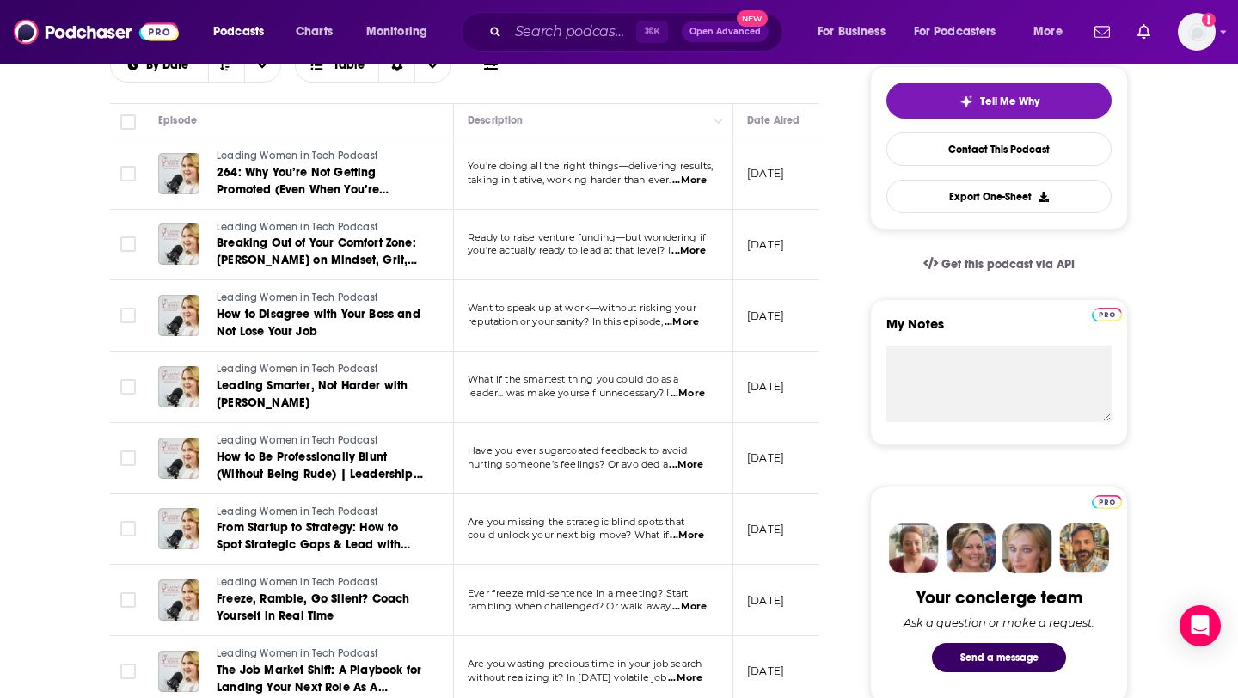
click at [699, 396] on span "...More" at bounding box center [687, 394] width 34 height 14
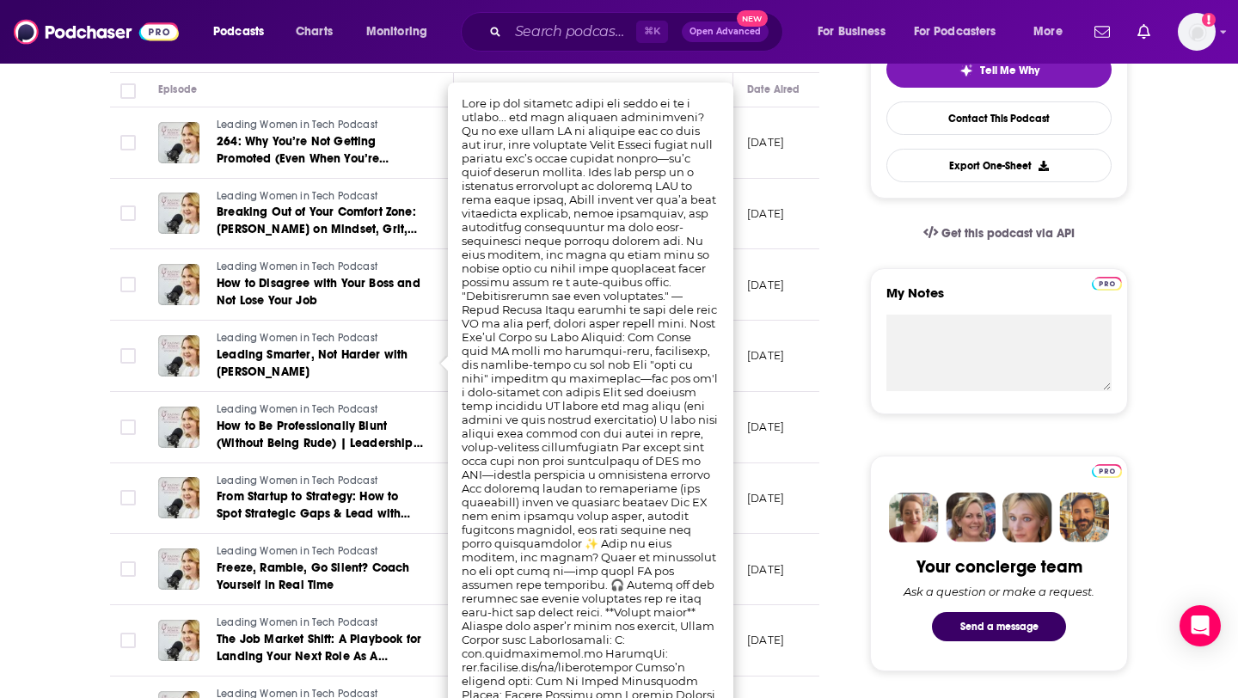
scroll to position [432, 0]
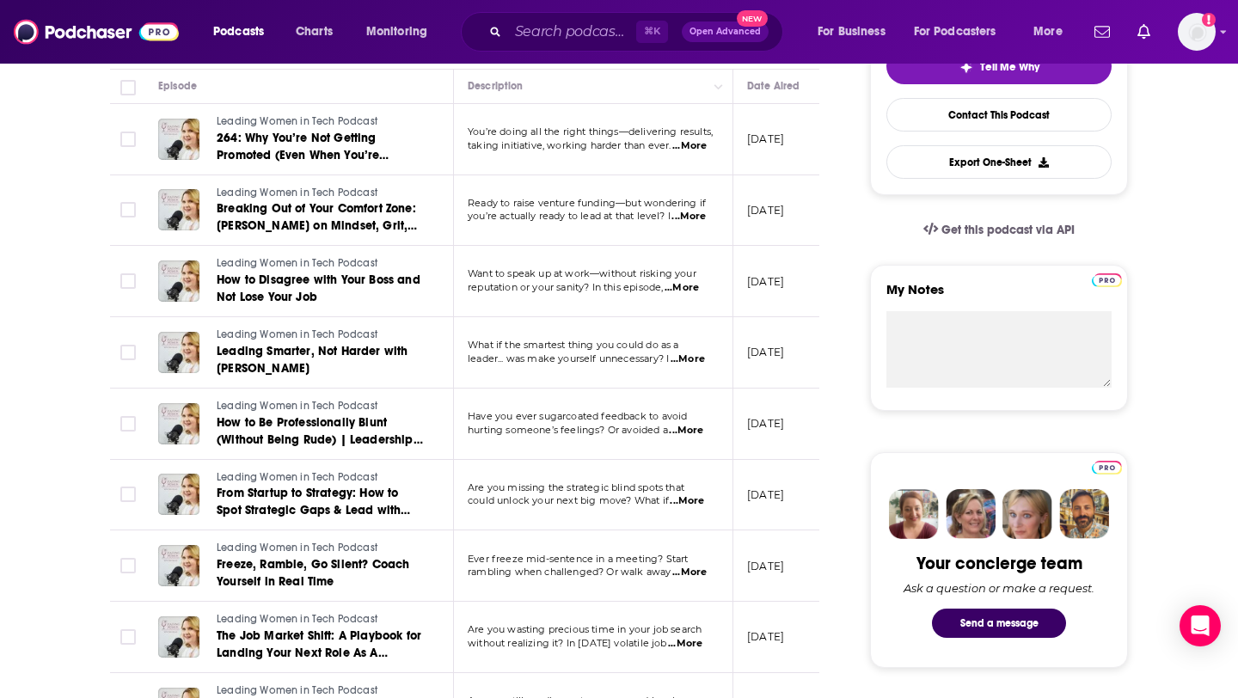
click at [795, 407] on td "[DATE]" at bounding box center [789, 424] width 112 height 71
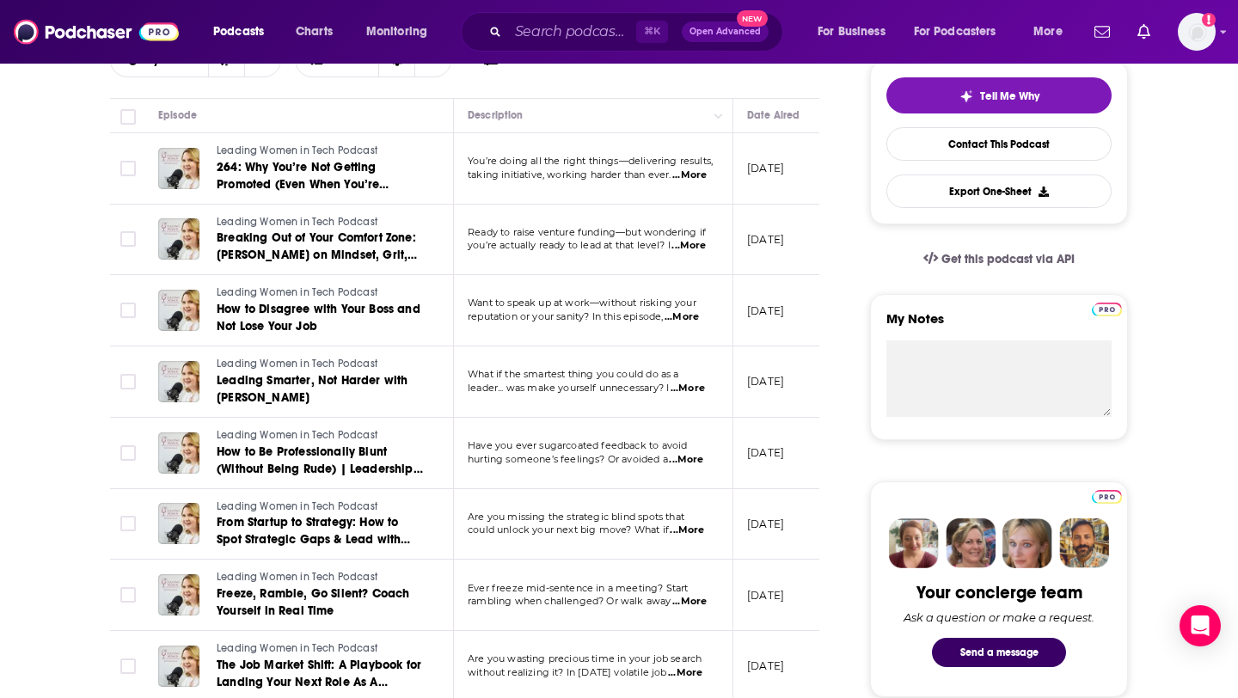
scroll to position [0, 0]
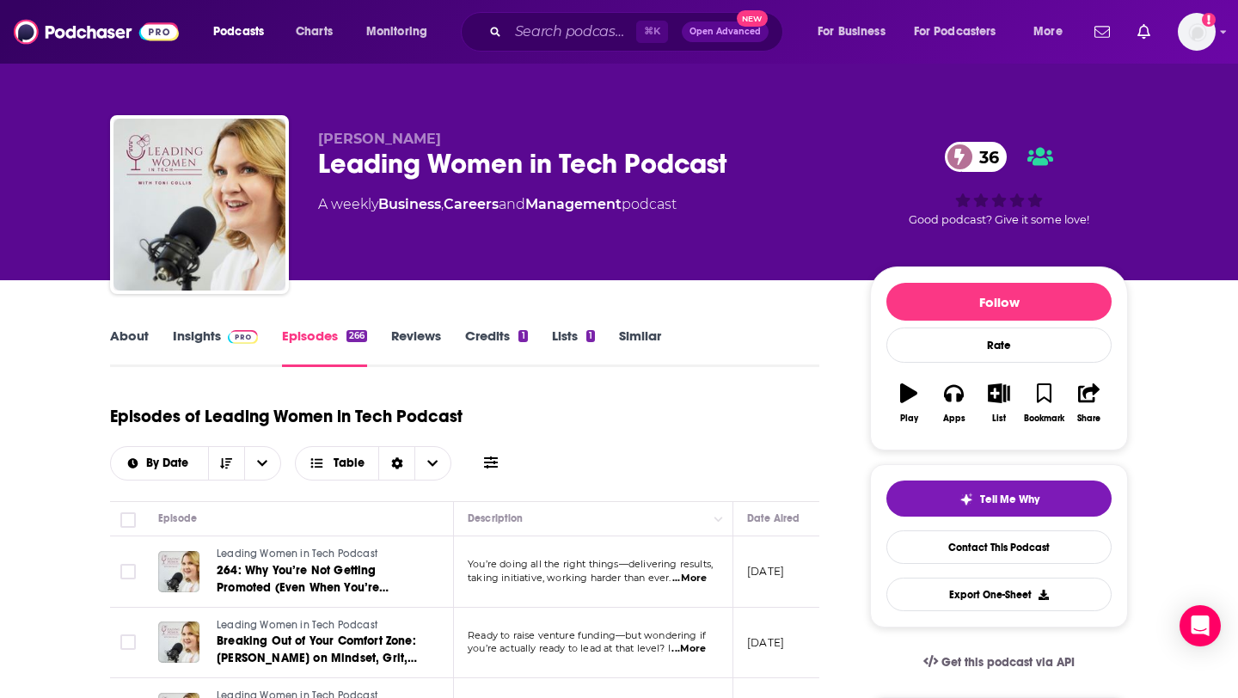
click at [141, 332] on link "About" at bounding box center [129, 347] width 39 height 40
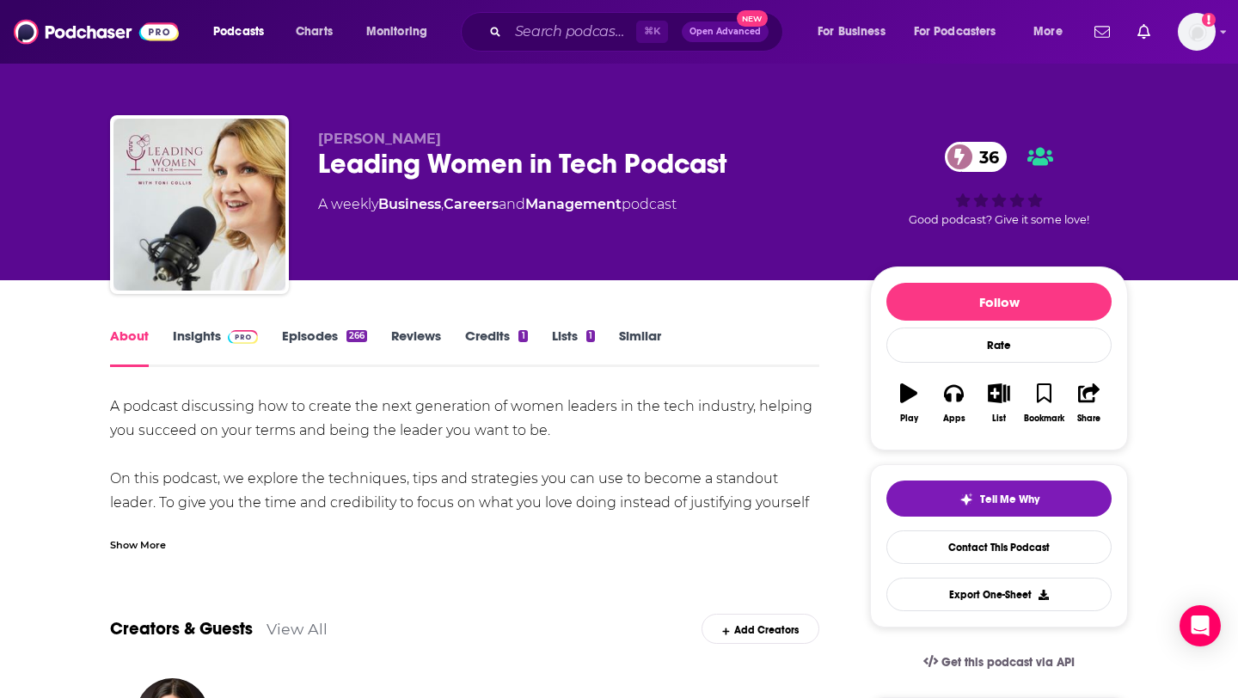
click at [201, 338] on link "Insights" at bounding box center [215, 347] width 85 height 40
